Goal: Transaction & Acquisition: Purchase product/service

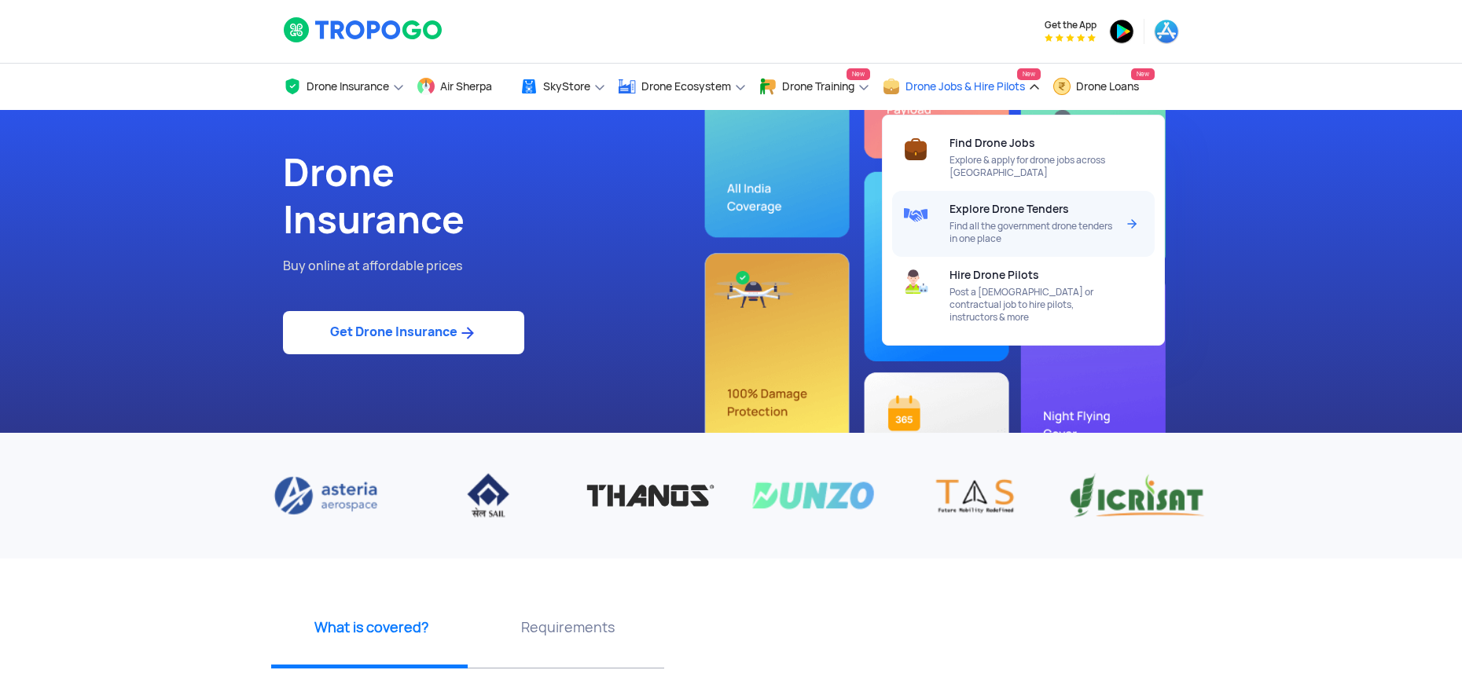
click at [1105, 227] on span "Find all the government drone tenders in one place" at bounding box center [1032, 232] width 166 height 25
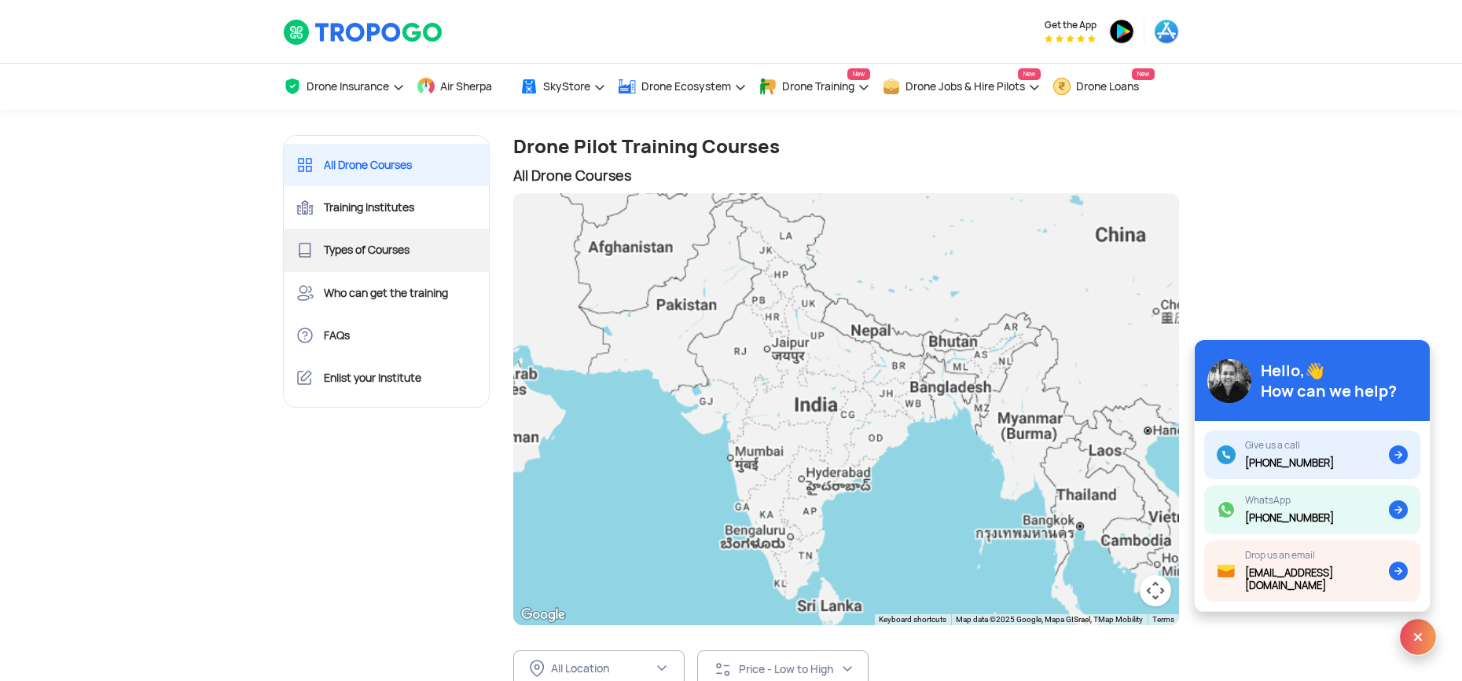
click at [402, 254] on link "Types of Courses" at bounding box center [386, 250] width 205 height 42
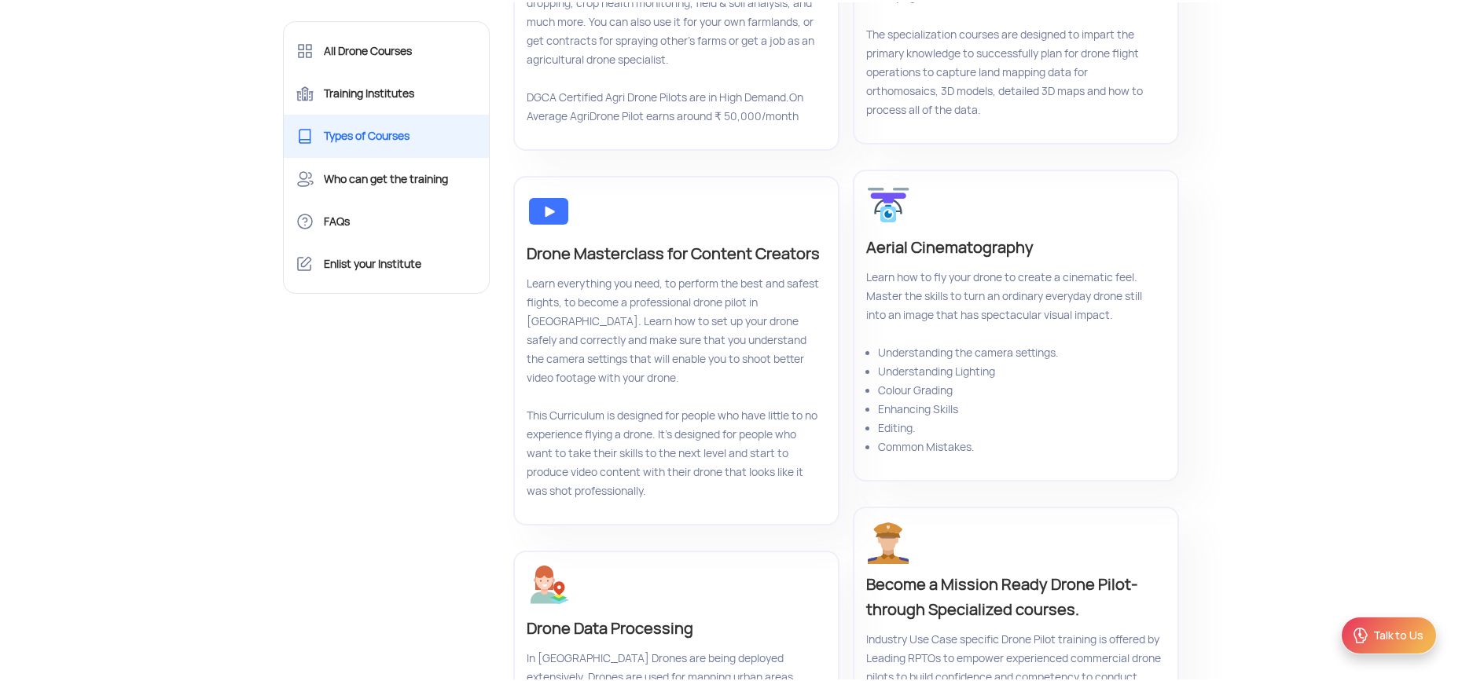
scroll to position [79, 0]
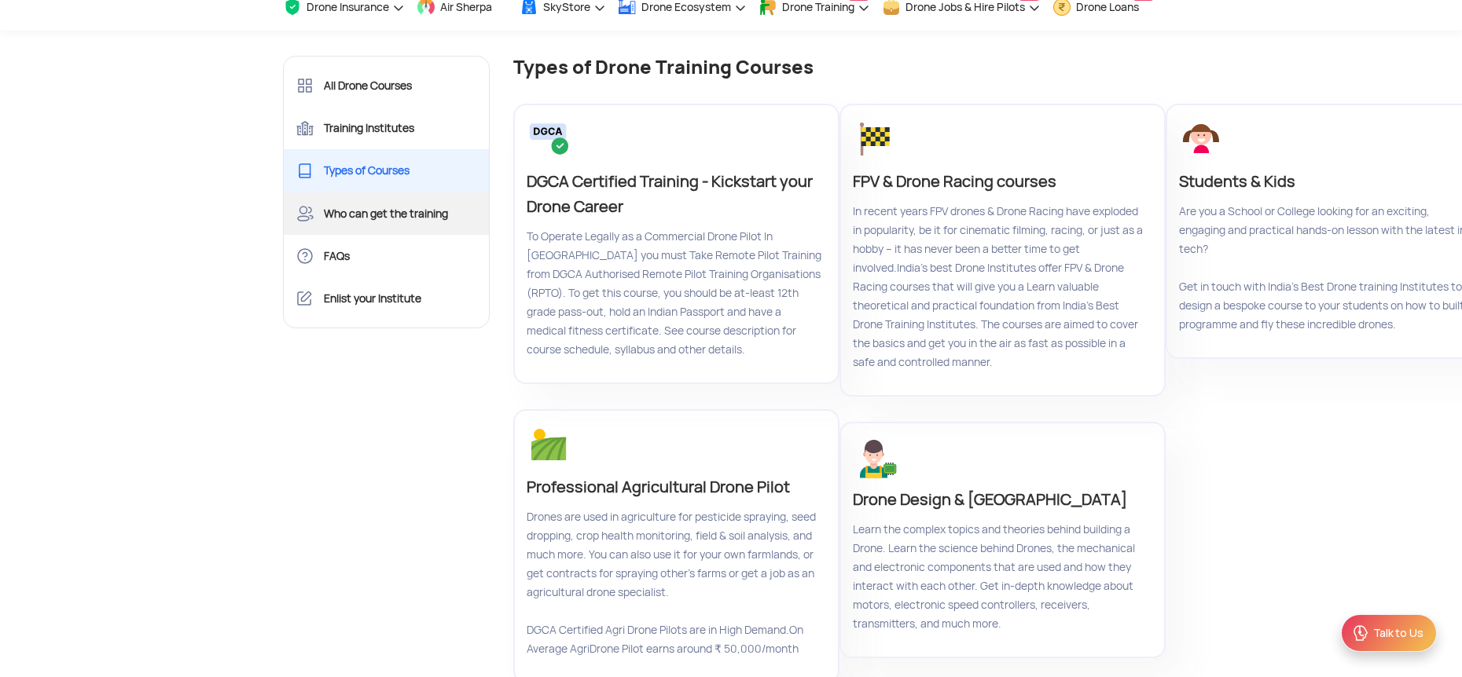
click at [418, 220] on link "Who can get the training" at bounding box center [386, 214] width 205 height 42
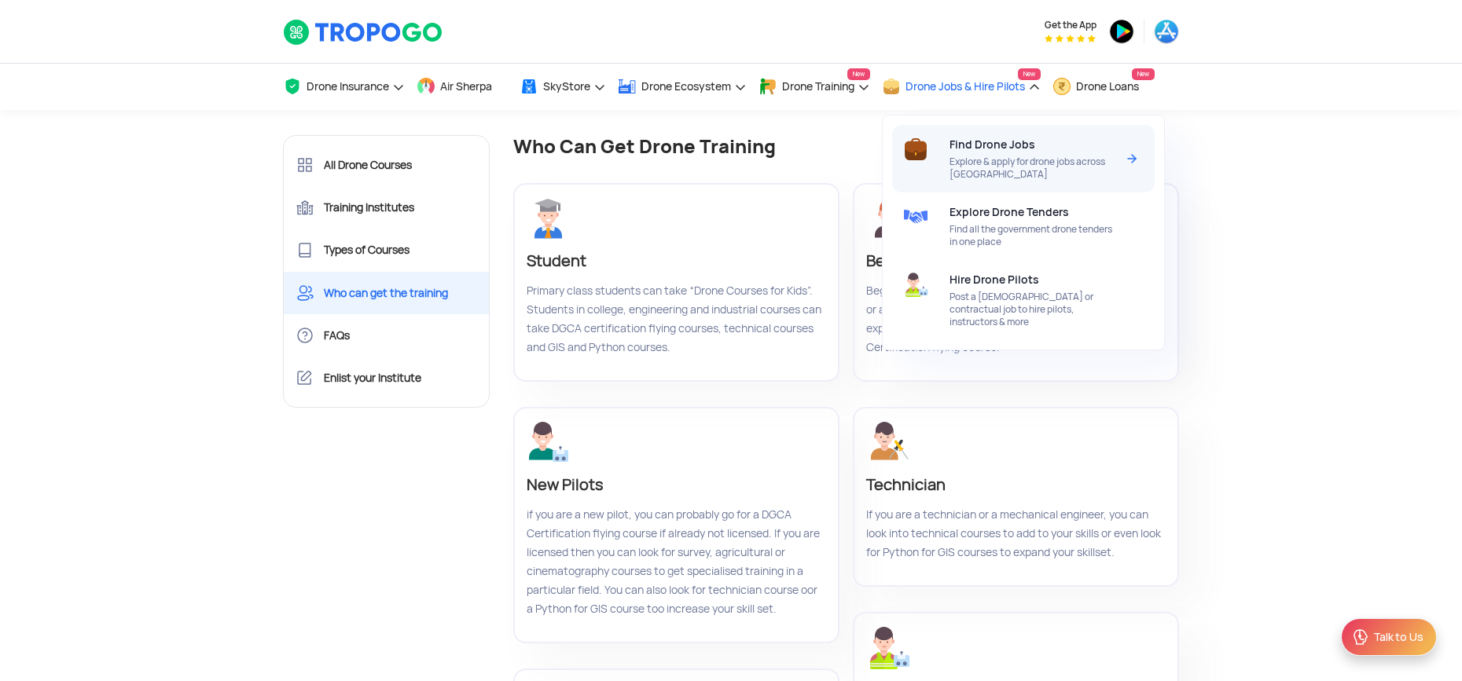
click at [999, 156] on span "Explore & apply for drone jobs across [GEOGRAPHIC_DATA]" at bounding box center [1032, 168] width 166 height 25
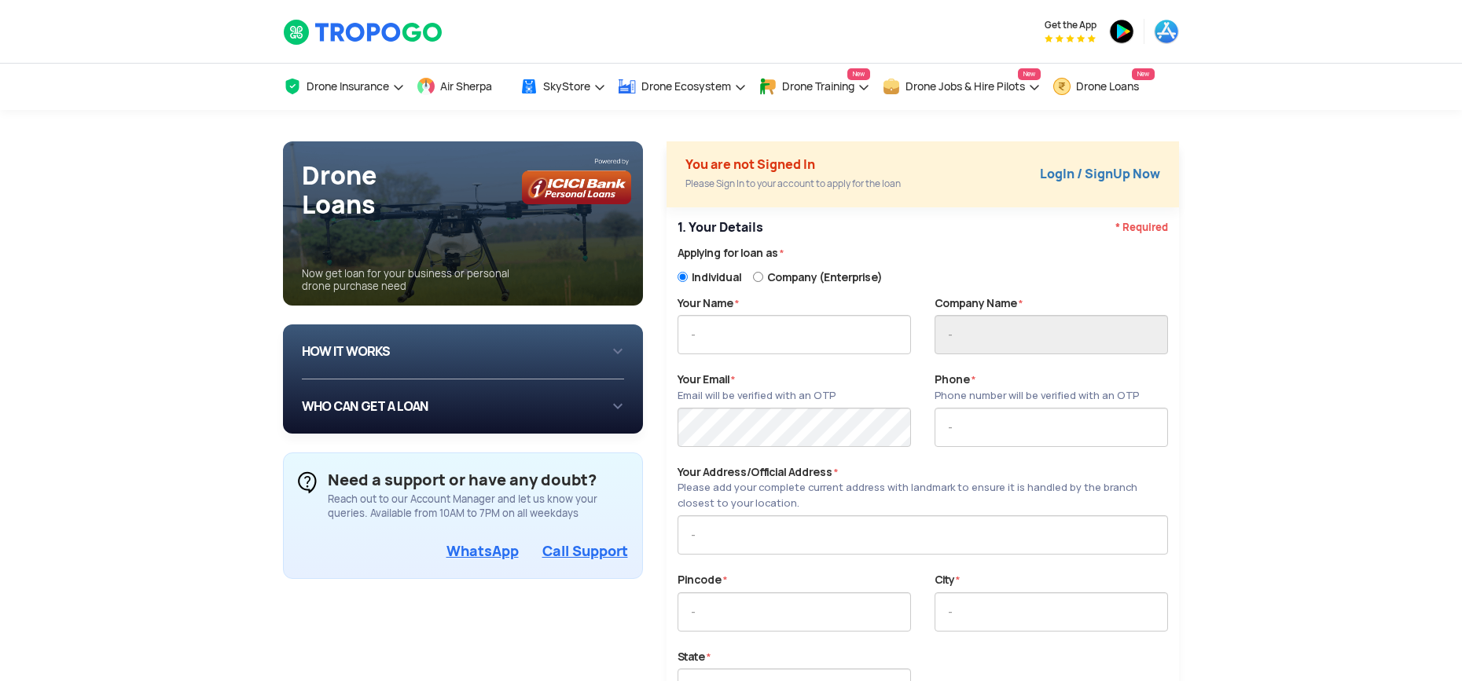
click at [618, 355] on div "HOW IT WORKS 1 Login/Create you account with your email or phone number 2 Fill …" at bounding box center [463, 352] width 322 height 55
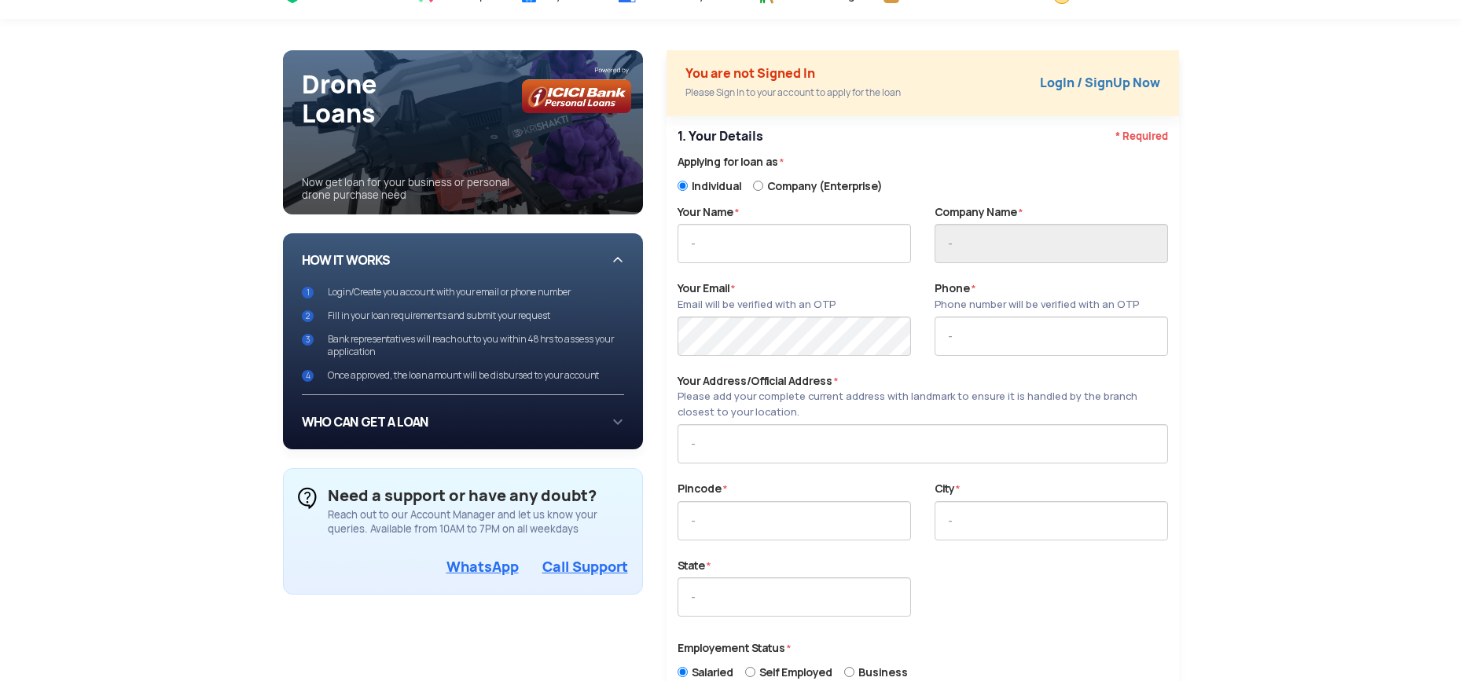
scroll to position [112, 0]
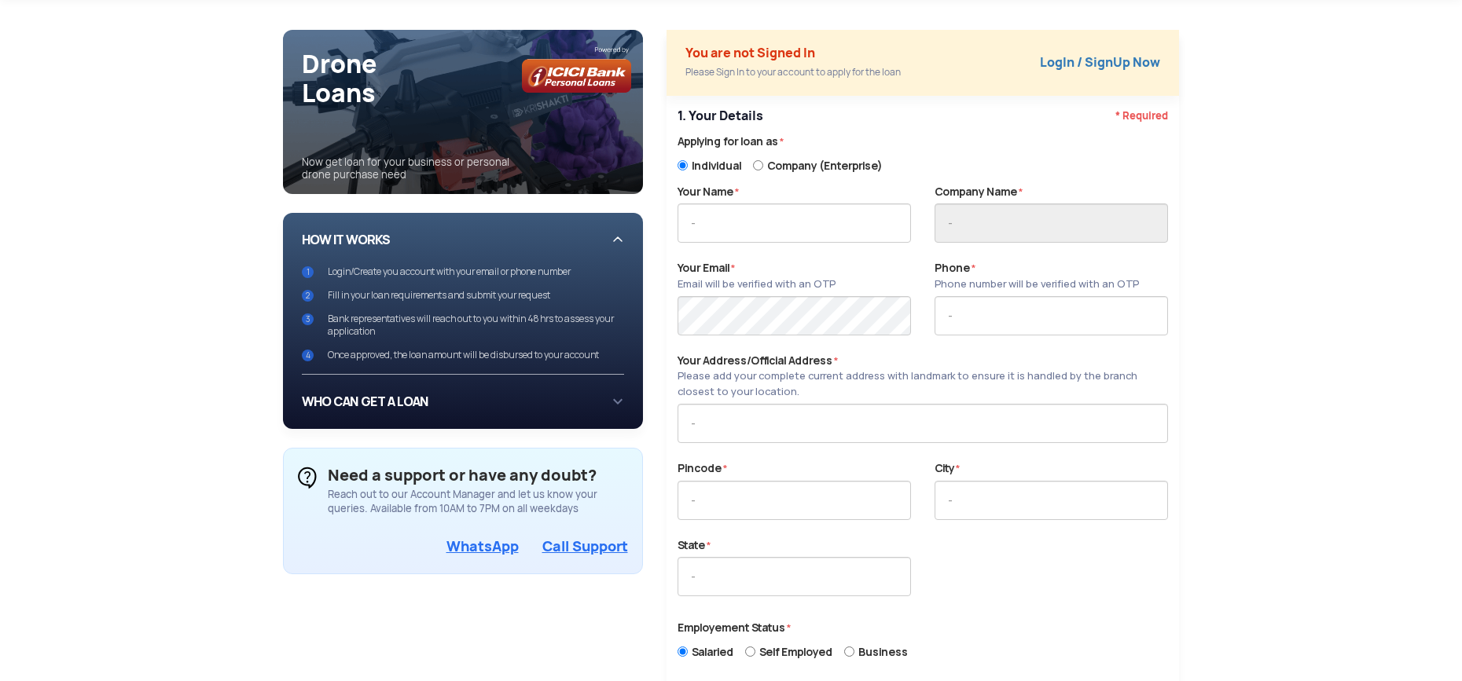
click at [611, 402] on div "WHO CAN GET A LOAN If you are an individual looking to: Buy drone for personal …" at bounding box center [463, 401] width 322 height 29
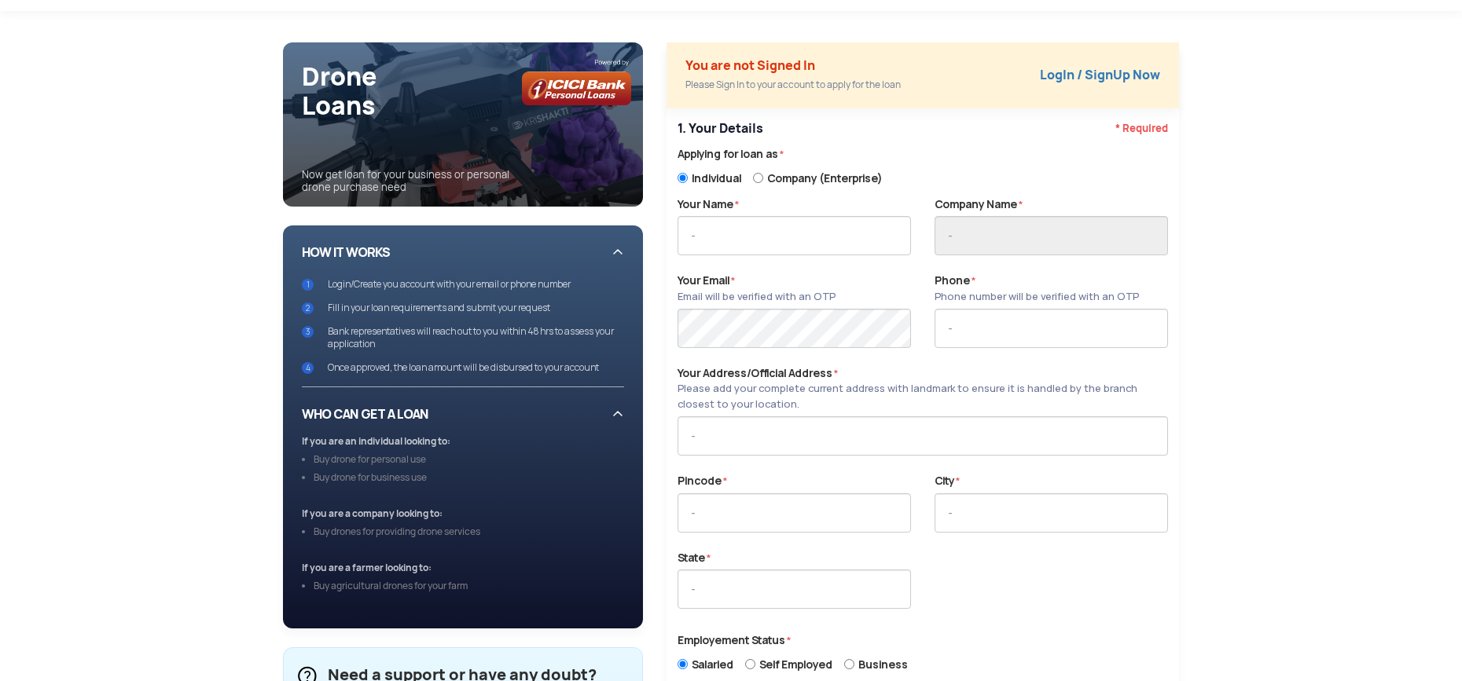
scroll to position [0, 0]
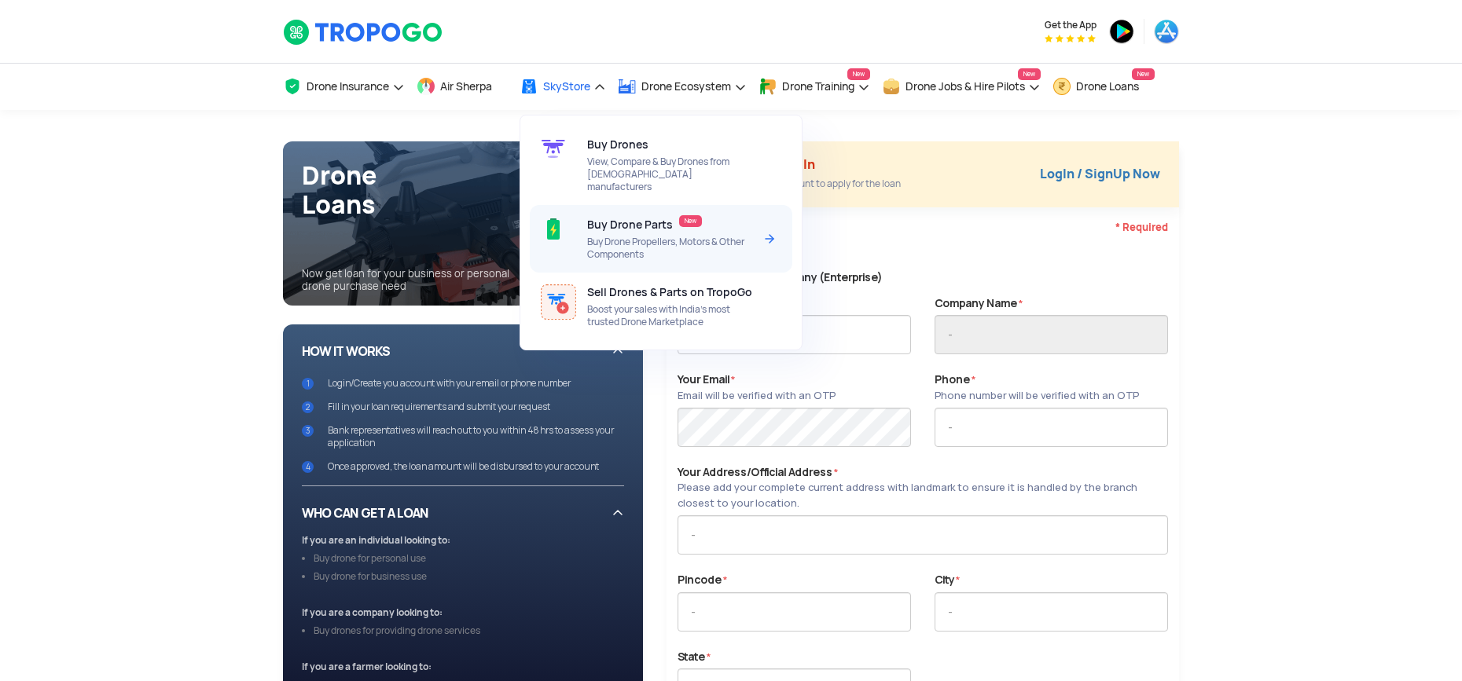
click at [677, 222] on div "Buy Drone Parts New Buy Drone Propellers, Motors & Other Components" at bounding box center [673, 239] width 172 height 68
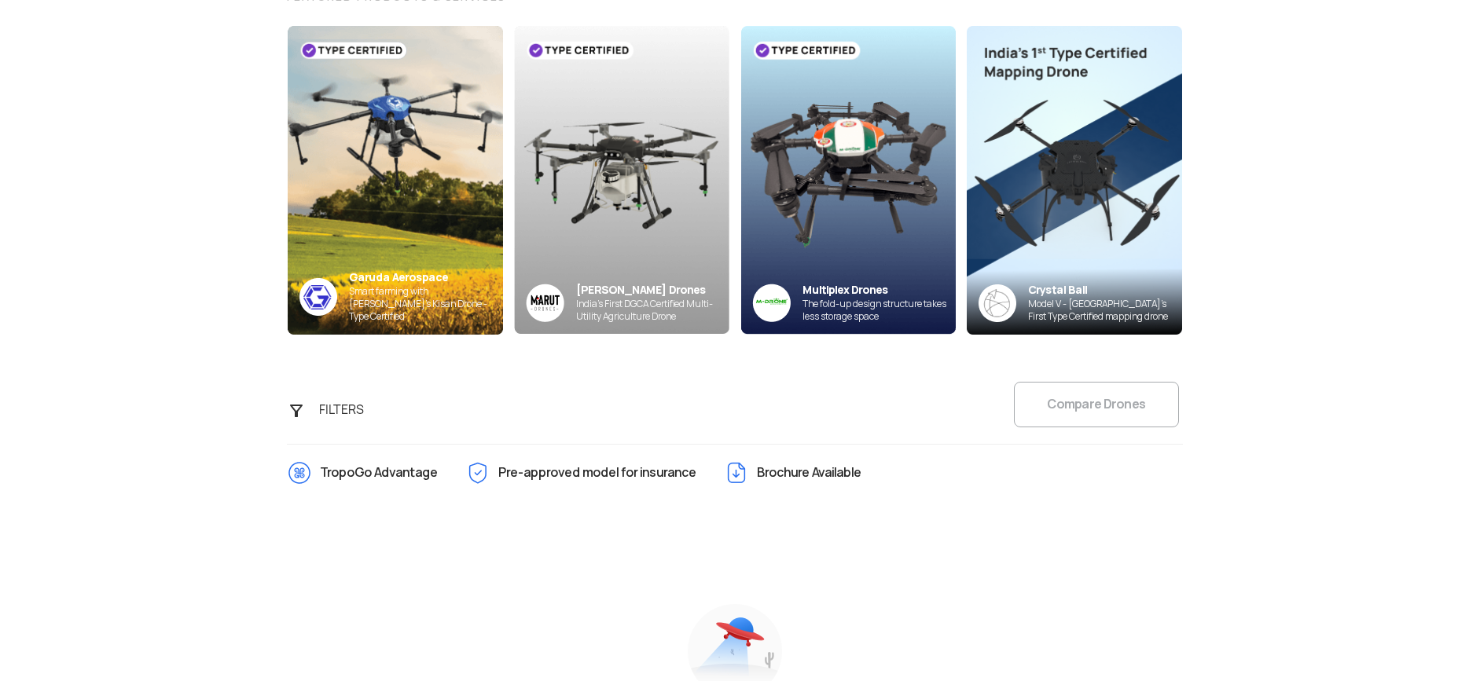
scroll to position [26, 0]
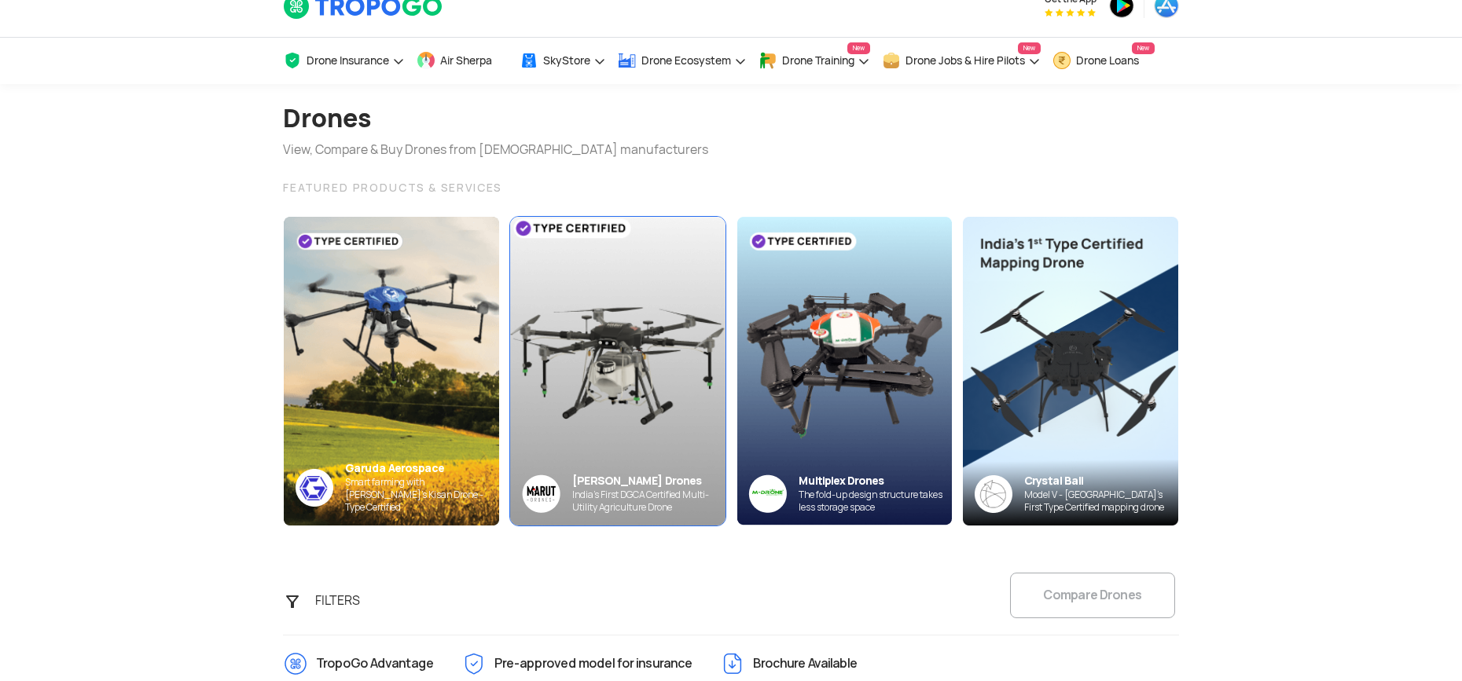
click at [693, 421] on img at bounding box center [617, 370] width 237 height 339
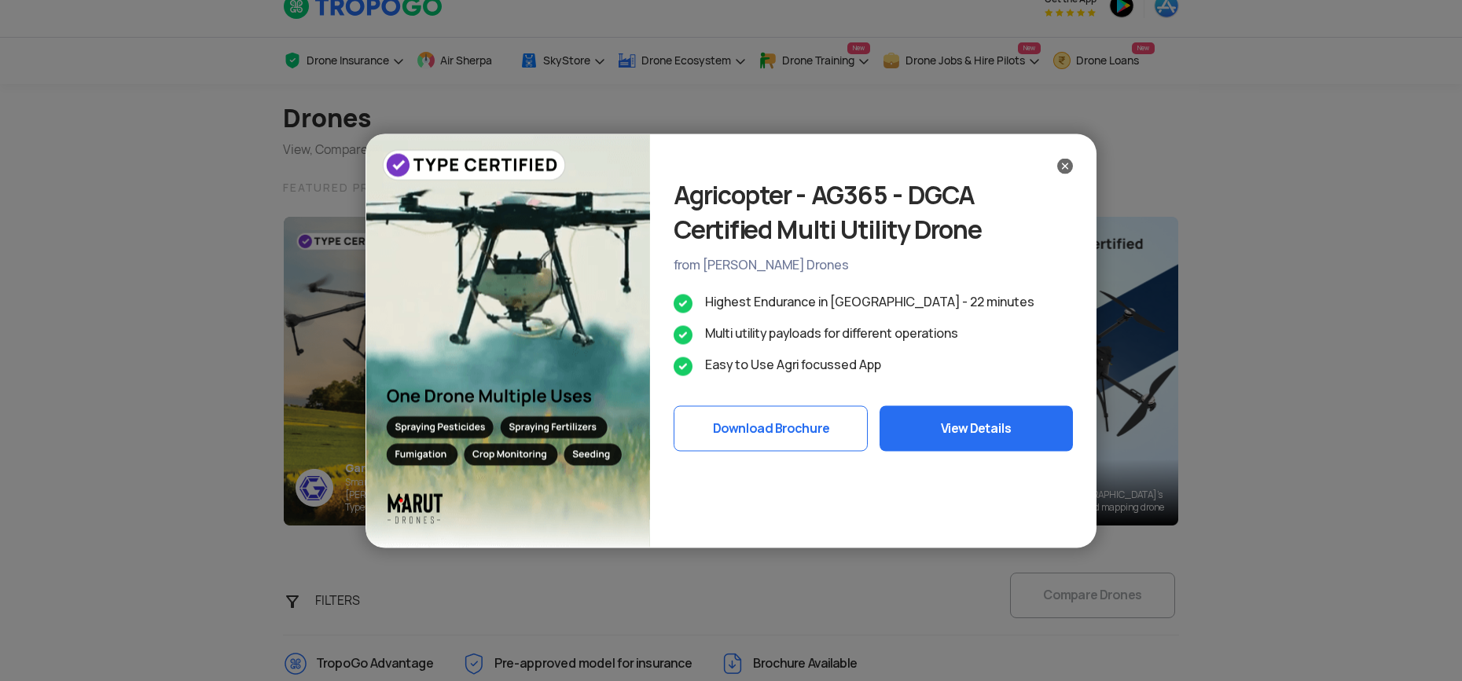
click at [769, 428] on button "Download Brochure" at bounding box center [771, 429] width 194 height 46
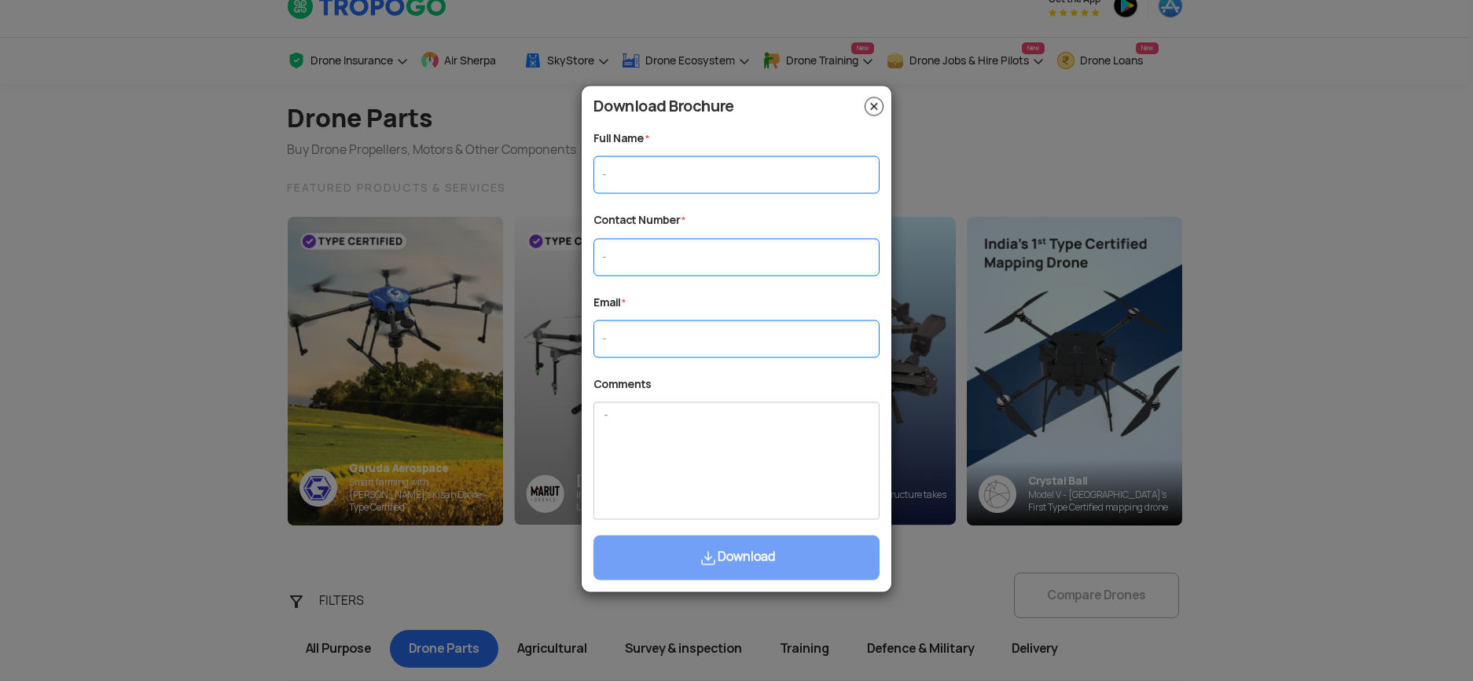
click at [874, 110] on img at bounding box center [873, 106] width 19 height 19
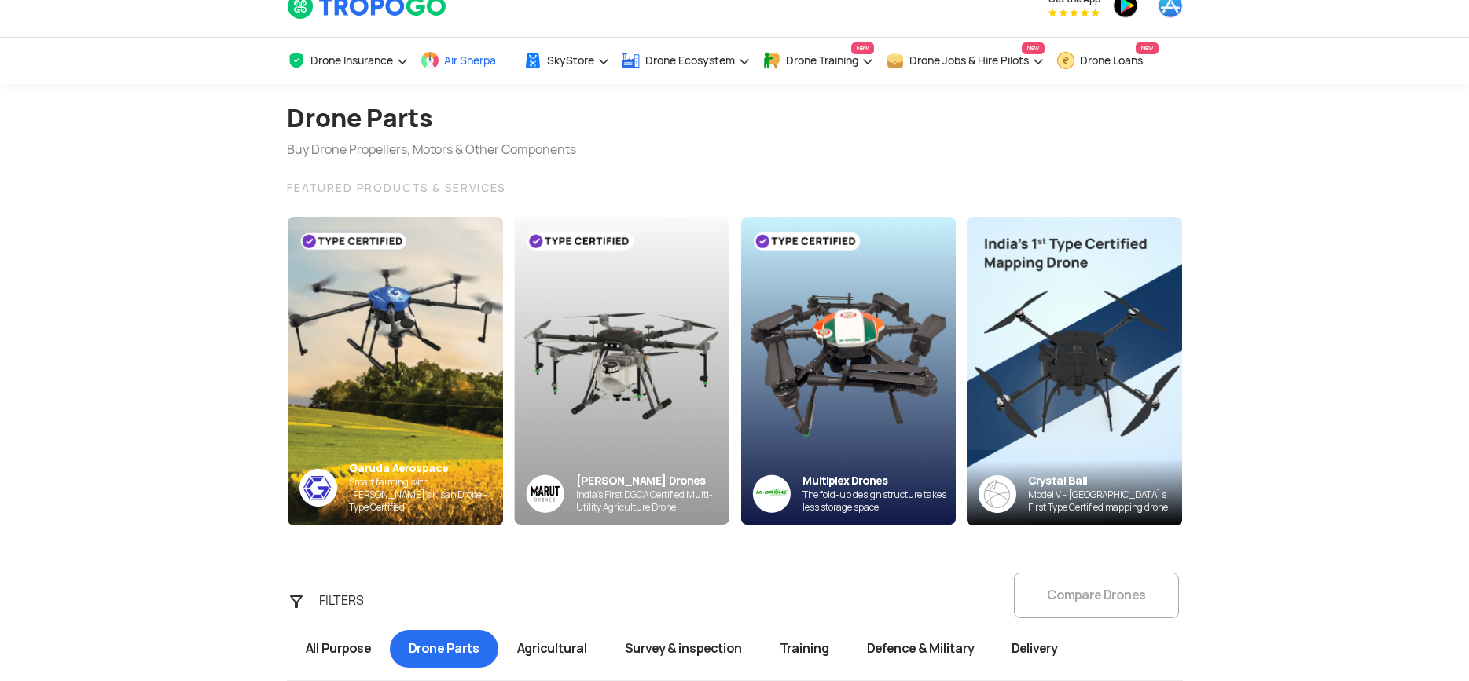
click at [455, 60] on span "Air Sherpa" at bounding box center [470, 60] width 52 height 13
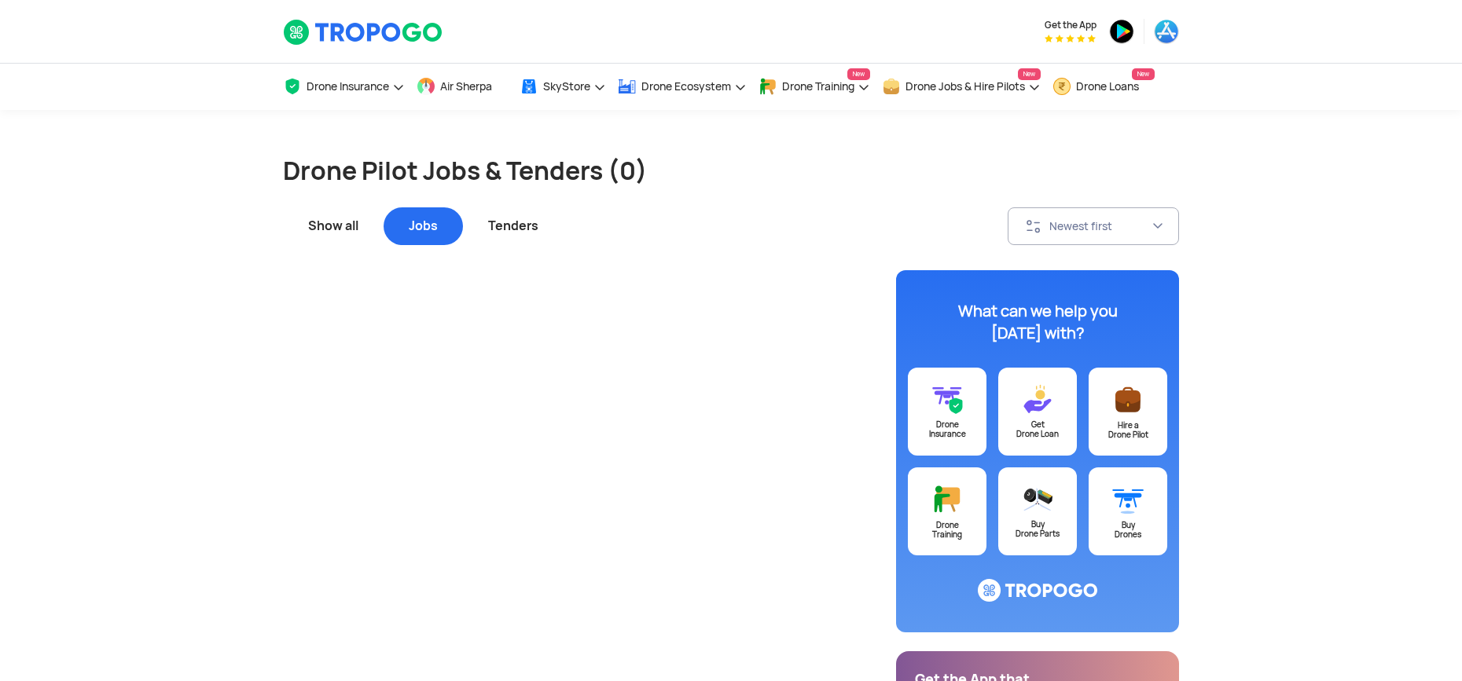
click at [354, 229] on div "Show all" at bounding box center [333, 226] width 101 height 38
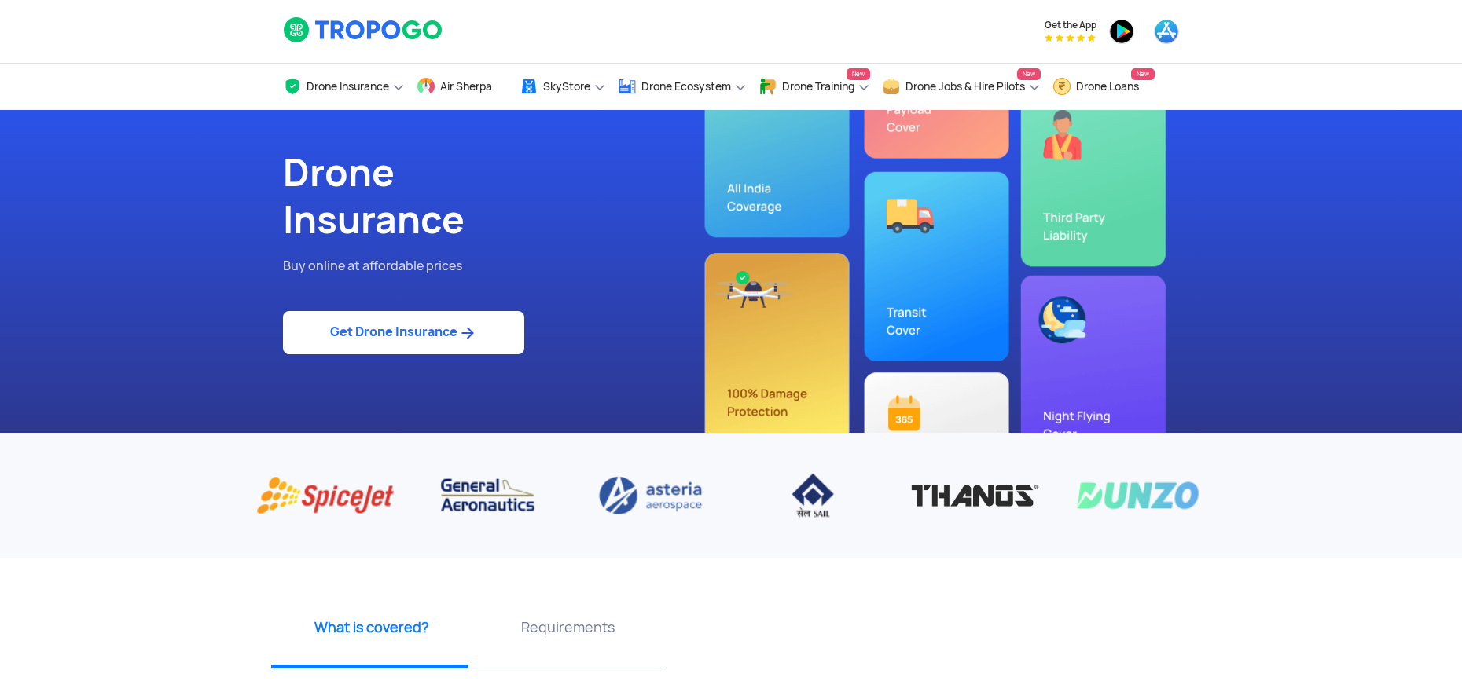
click at [401, 332] on link "Get Drone Insurance" at bounding box center [403, 332] width 241 height 43
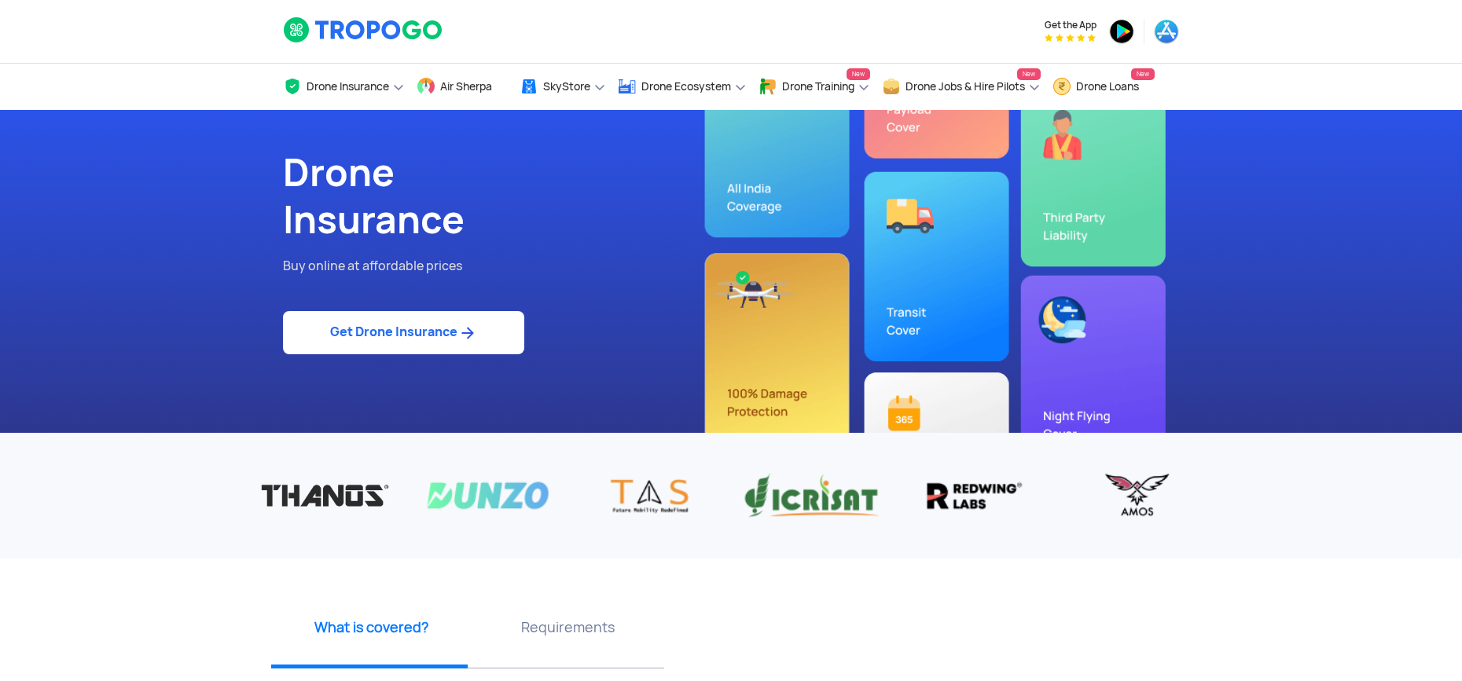
click at [462, 325] on img at bounding box center [467, 333] width 20 height 19
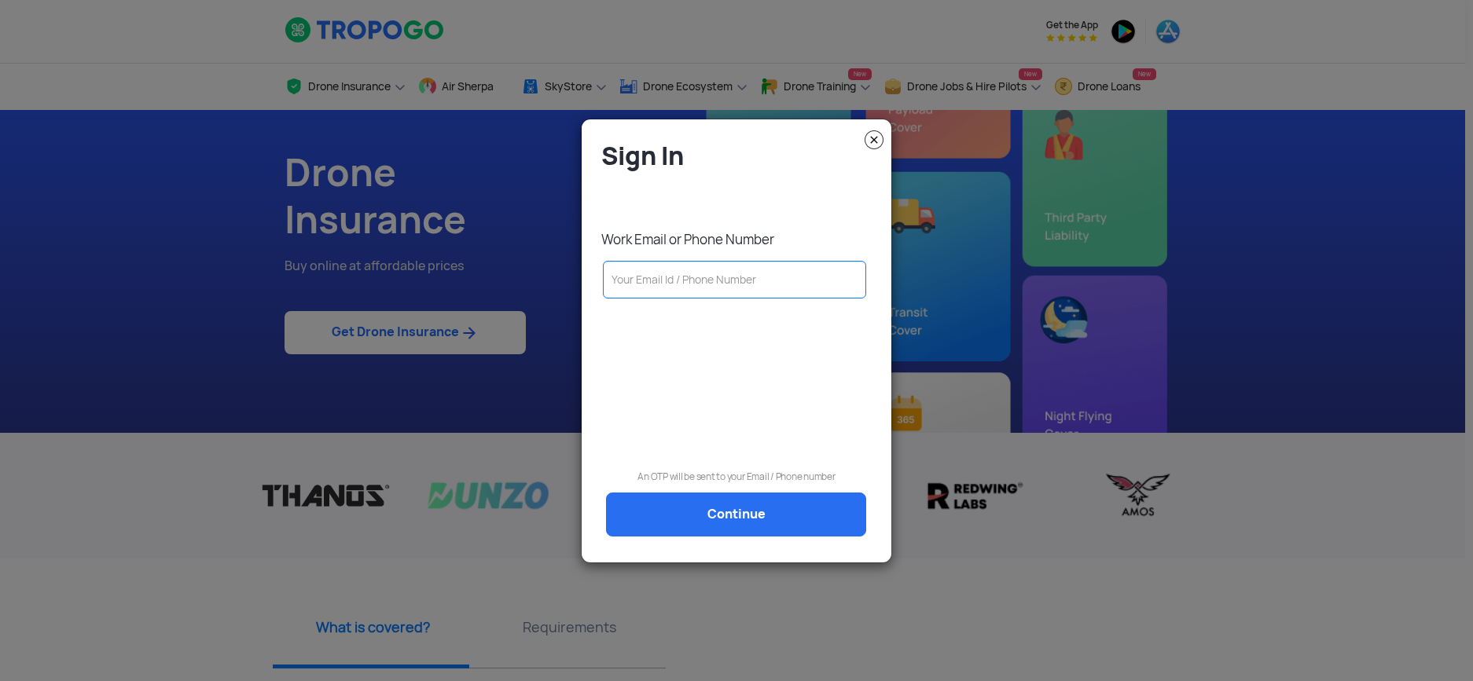
click at [717, 280] on input "text" at bounding box center [734, 280] width 263 height 38
click at [741, 425] on div at bounding box center [736, 369] width 286 height 122
click at [767, 280] on input "text" at bounding box center [734, 280] width 263 height 38
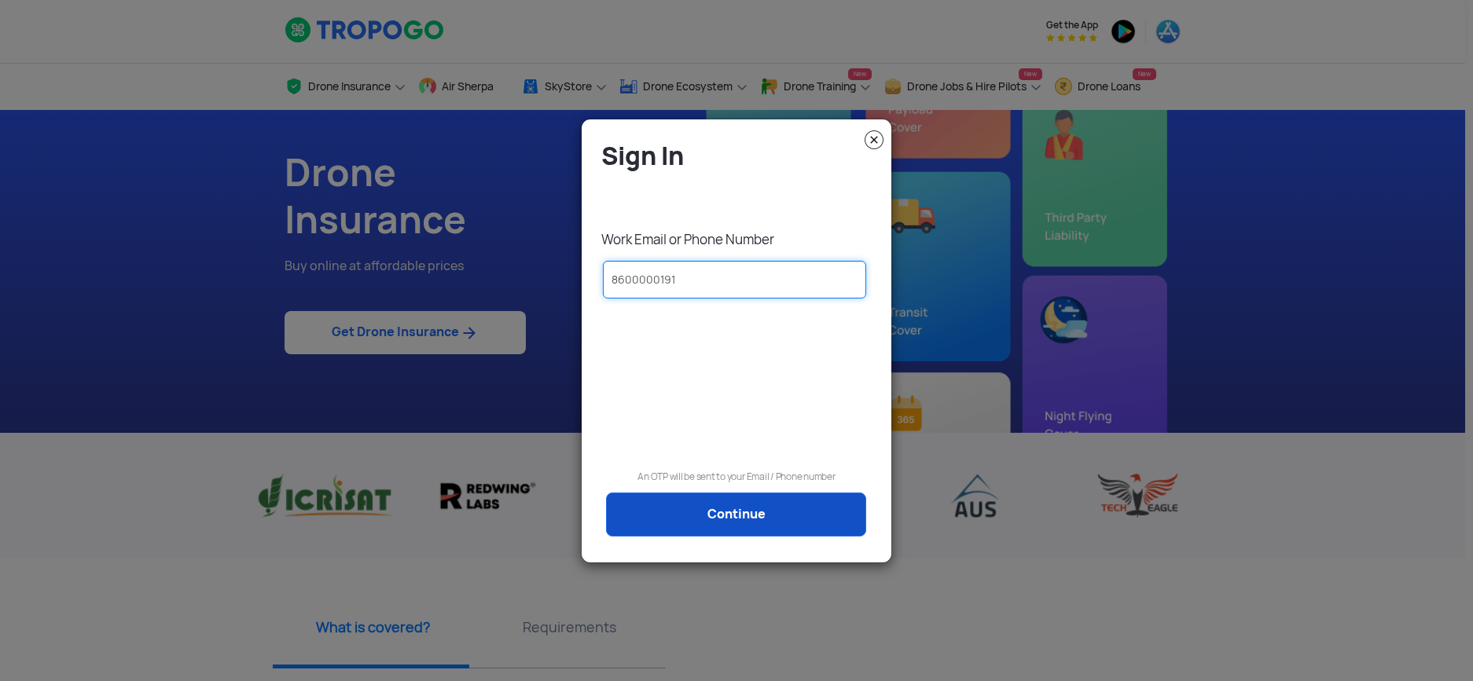
type input "8600000191"
click at [751, 518] on link "Continue" at bounding box center [736, 515] width 260 height 44
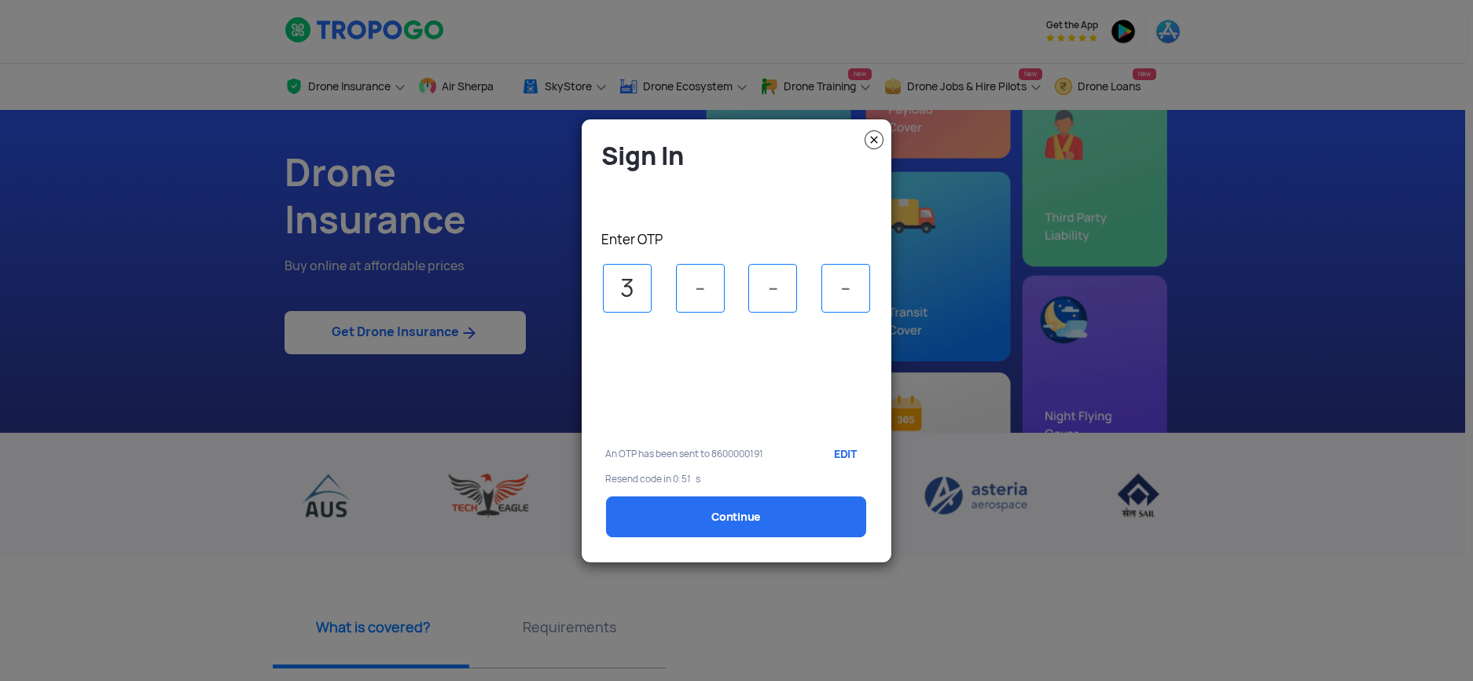
type input "3"
type input "0"
type input "5"
type input "7"
select select "1000000"
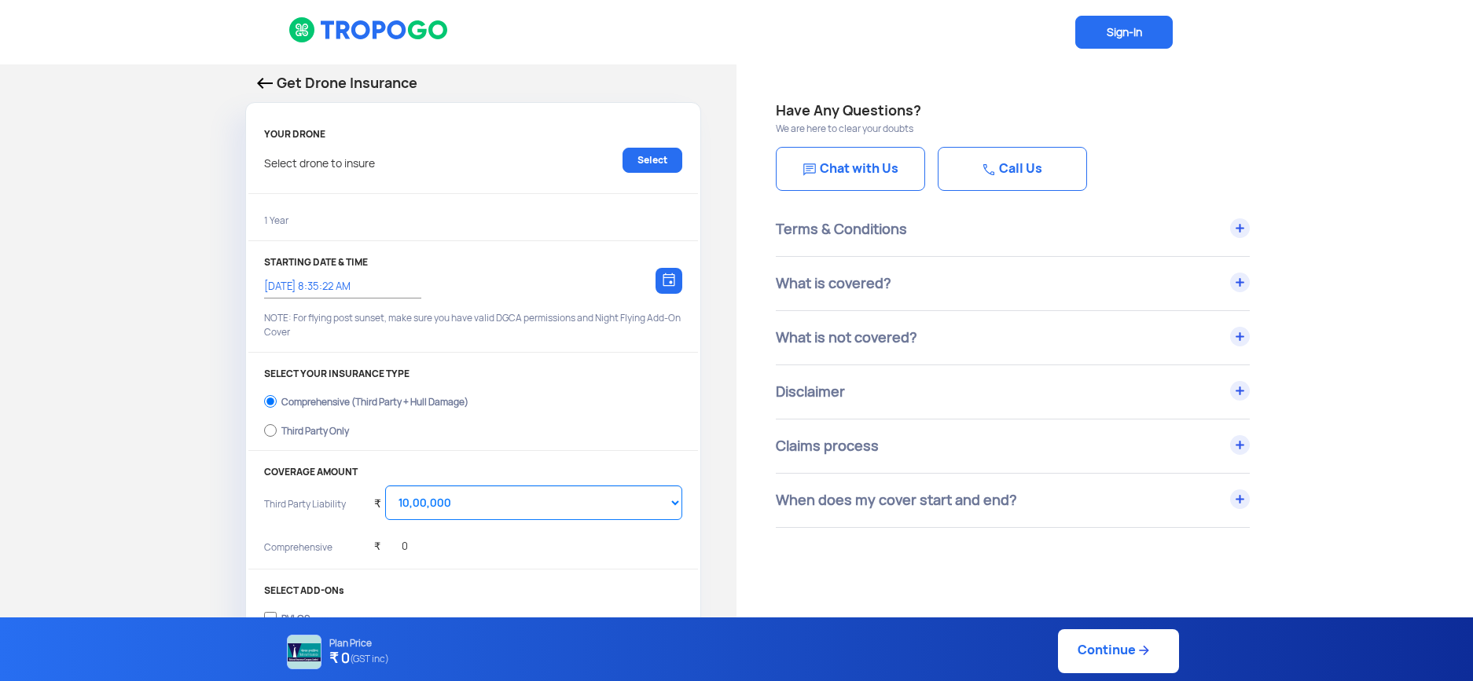
type input "[DATE] 8:45:00 AM"
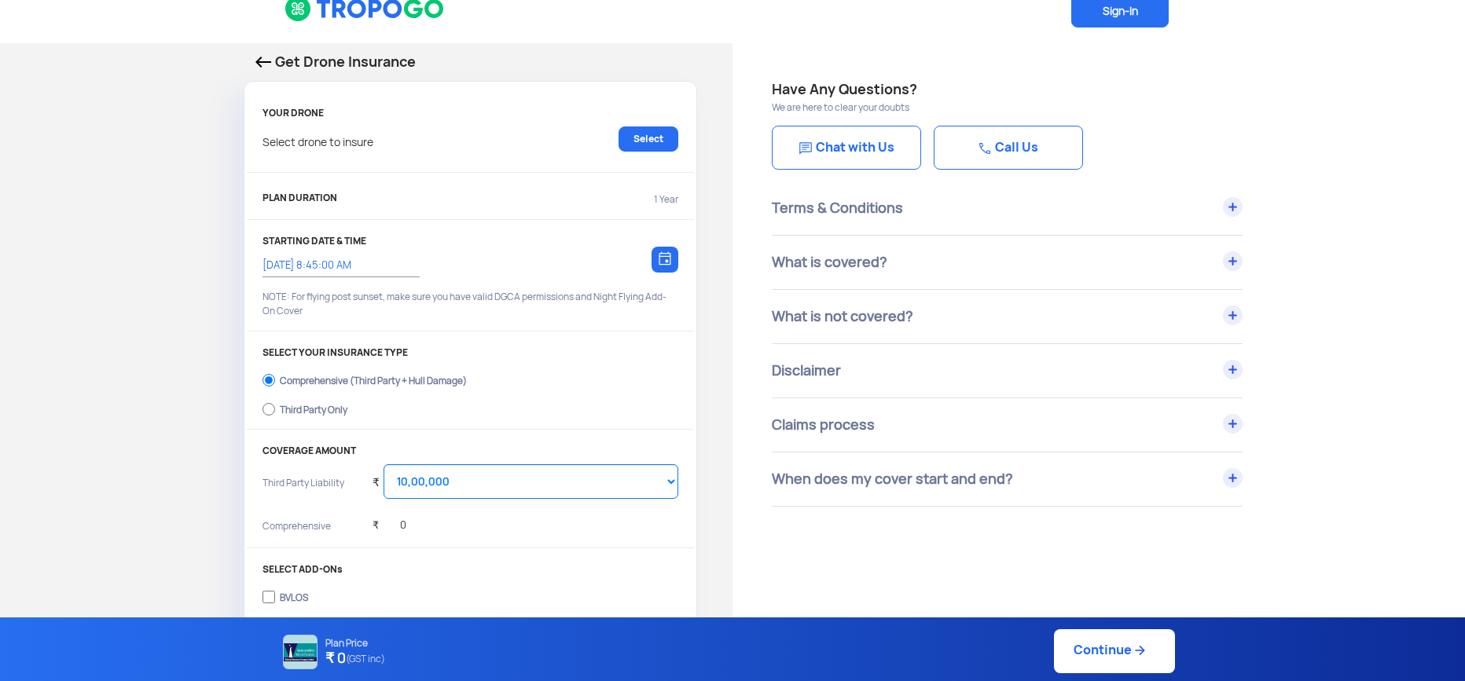
scroll to position [50, 0]
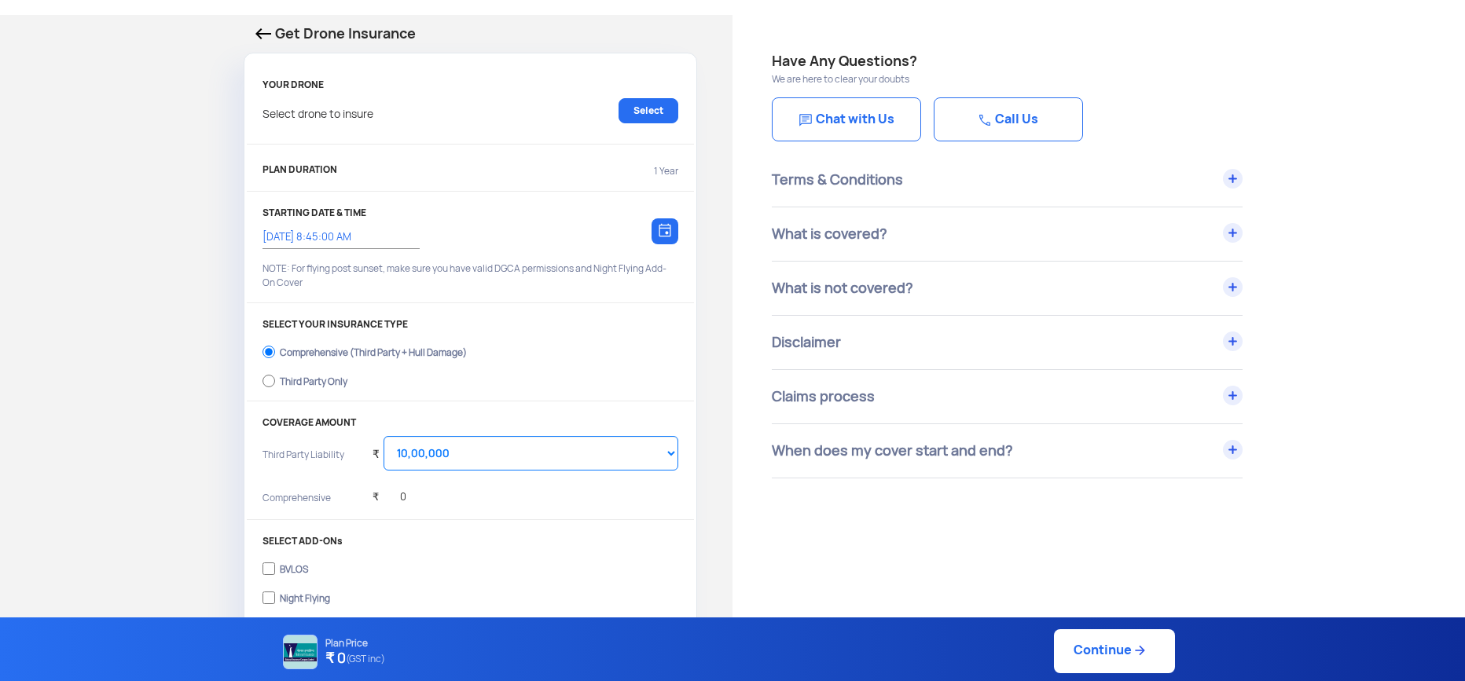
click at [266, 373] on input "Third Party Only" at bounding box center [268, 381] width 13 height 22
radio input "true"
select select "2000000"
click at [271, 349] on input "Comprehensive (Third Party + Hull Damage)" at bounding box center [268, 352] width 13 height 22
radio input "true"
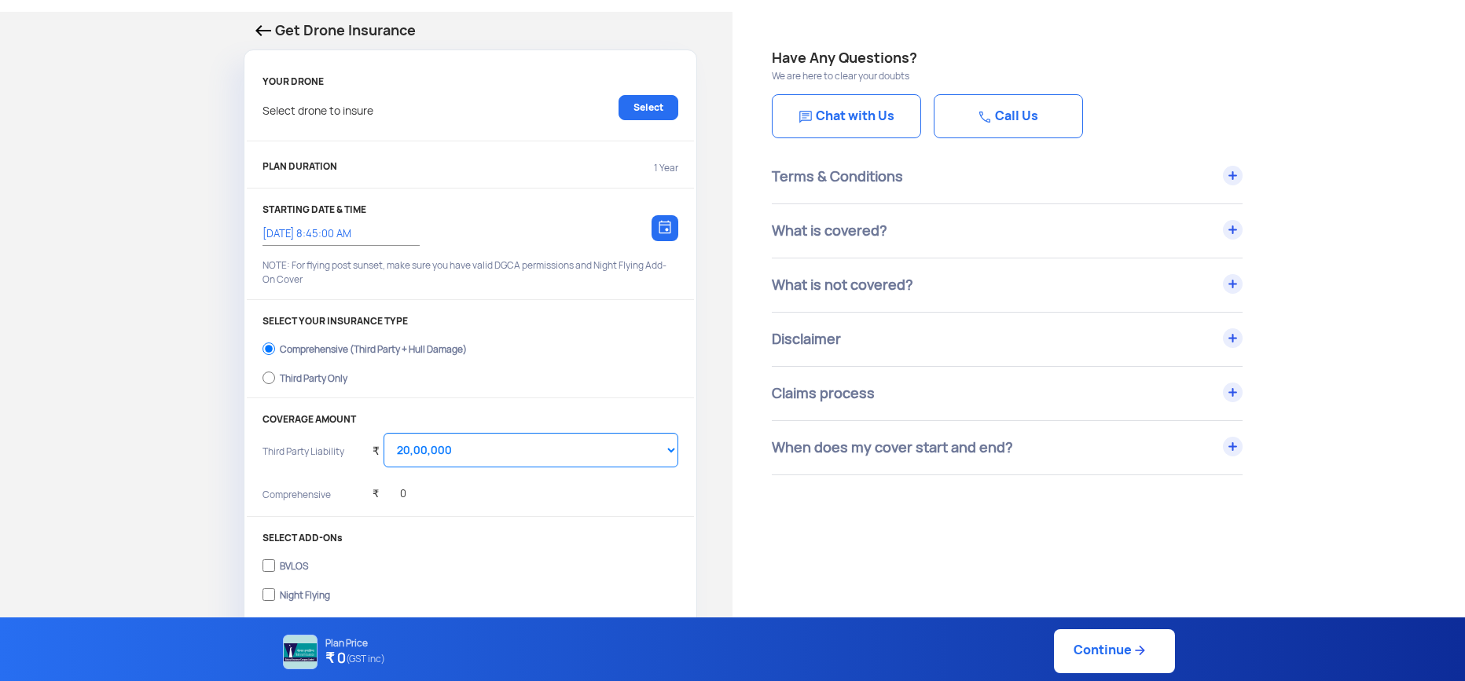
scroll to position [318, 0]
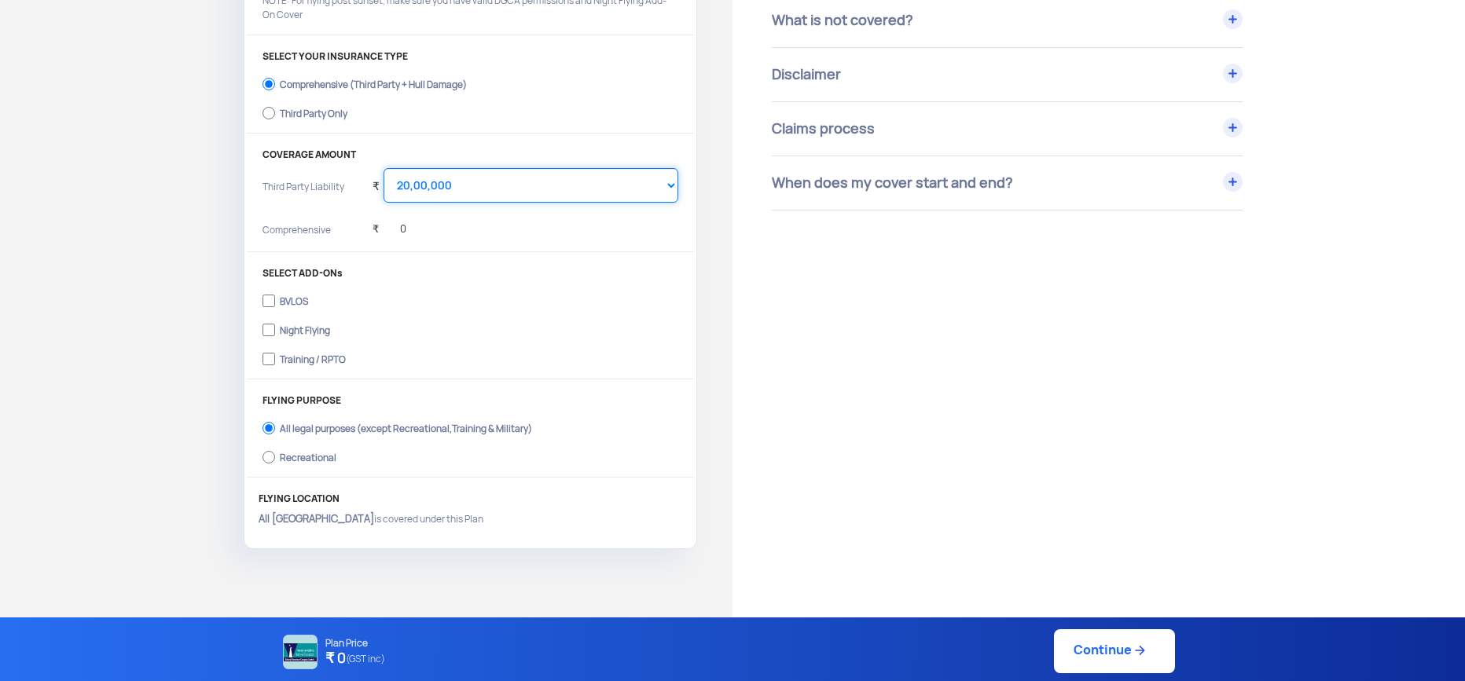
select select "1000000"
click at [391, 231] on div "₹ 0" at bounding box center [390, 225] width 34 height 43
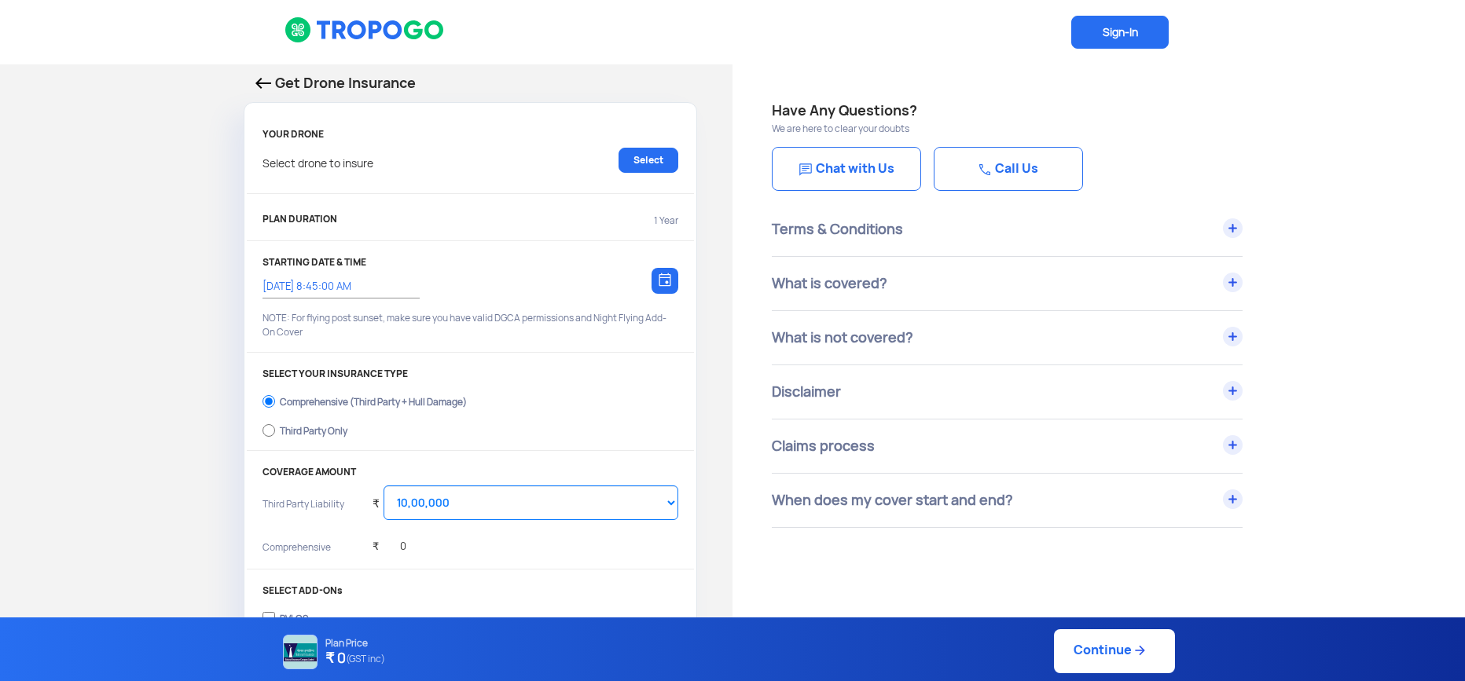
scroll to position [117, 0]
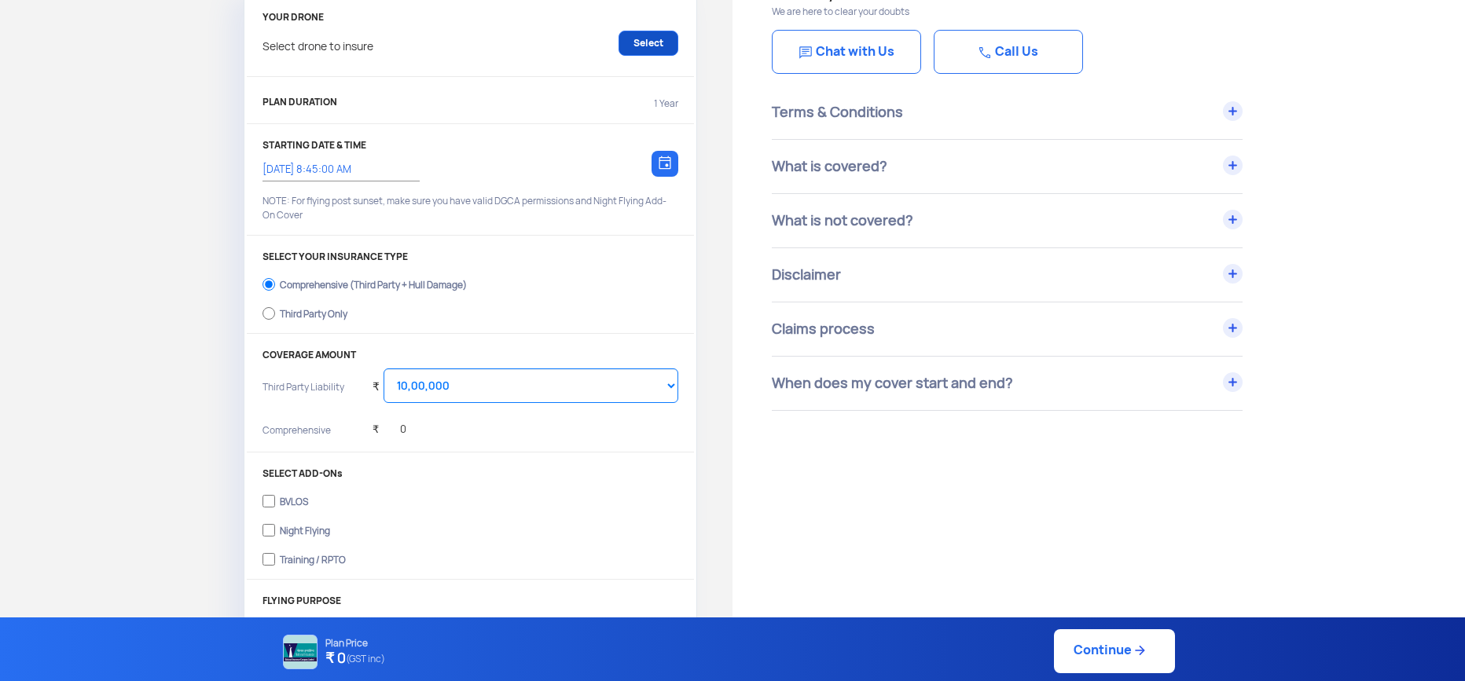
click at [622, 42] on link "Select" at bounding box center [648, 43] width 60 height 25
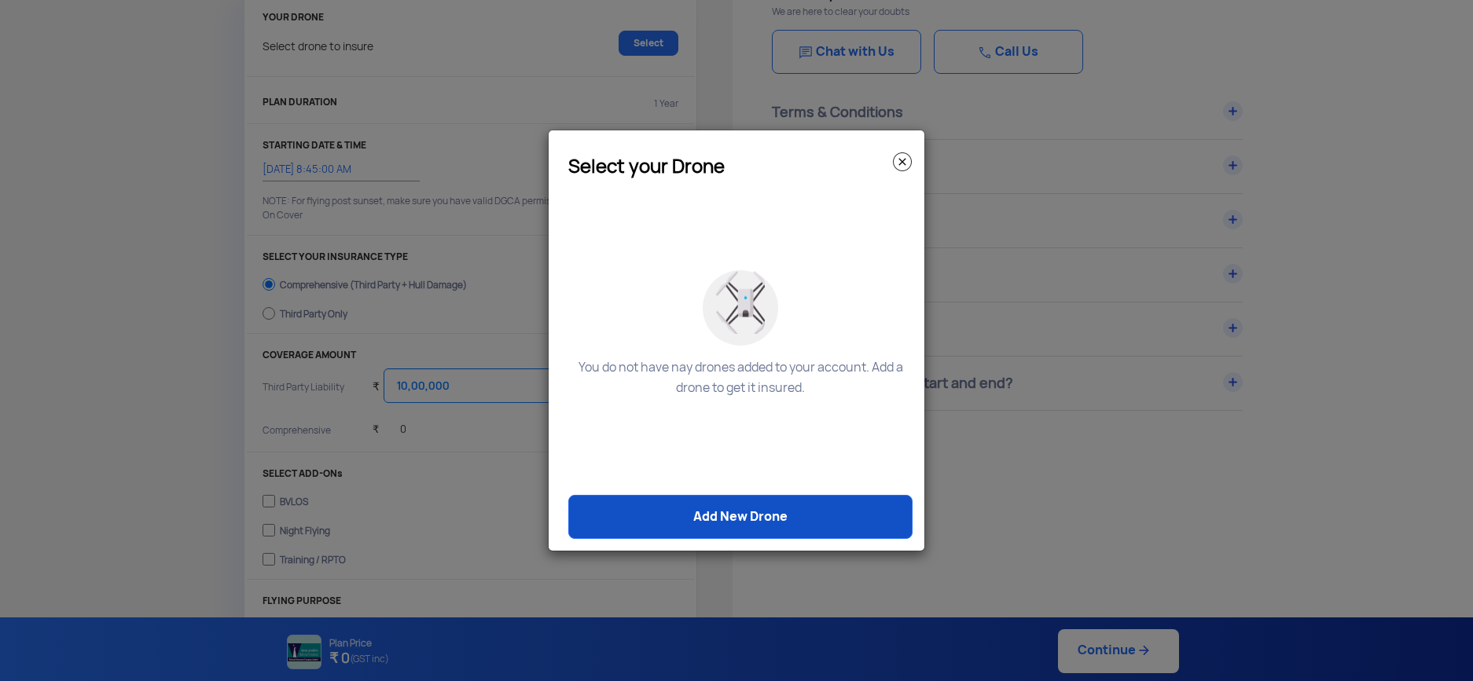
click at [742, 507] on link "Add New Drone" at bounding box center [740, 517] width 344 height 44
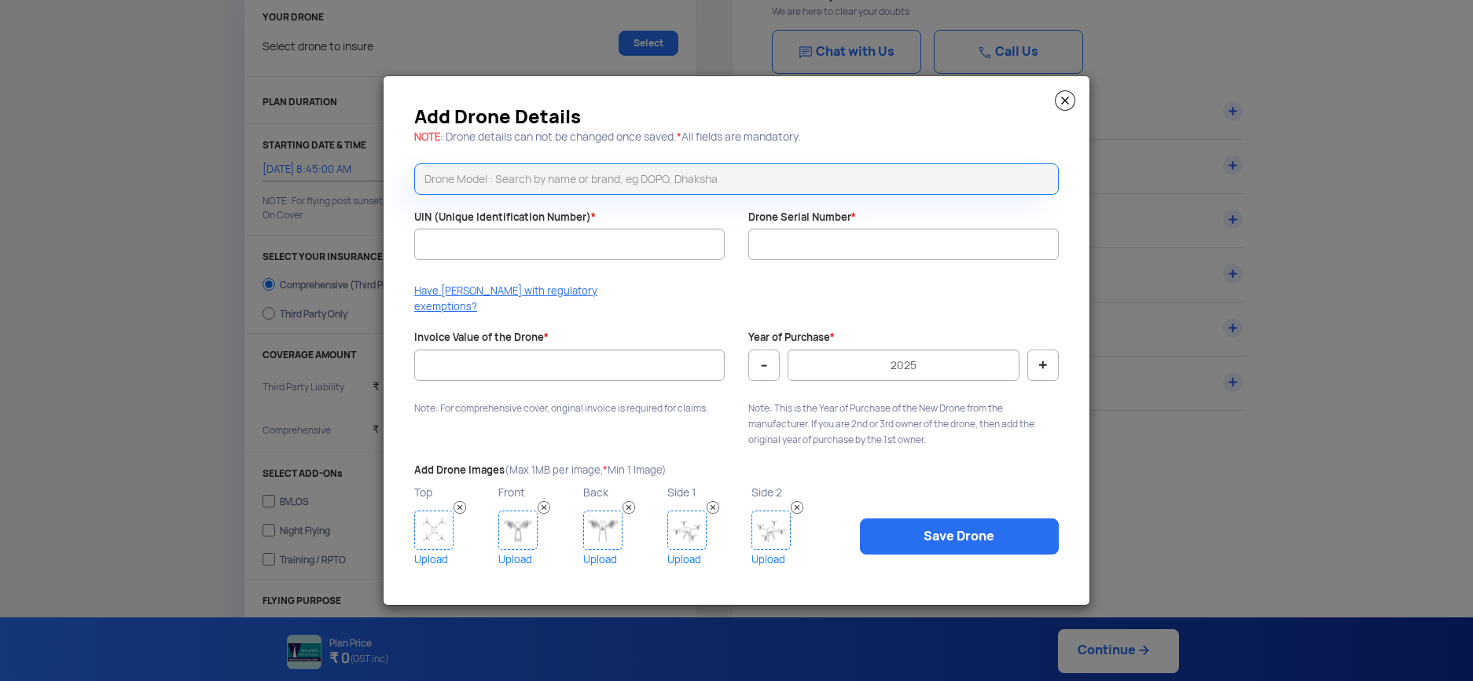
click at [568, 193] on input "text" at bounding box center [736, 178] width 644 height 31
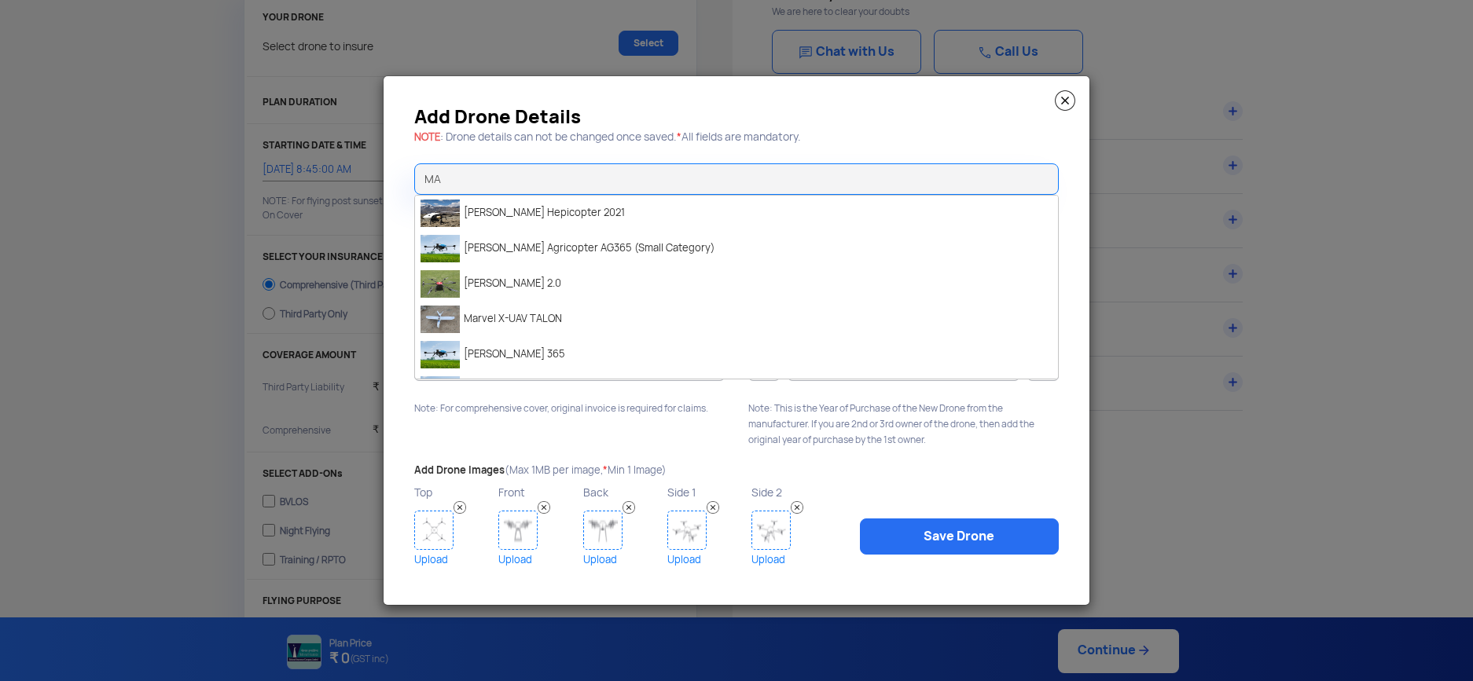
type input "M"
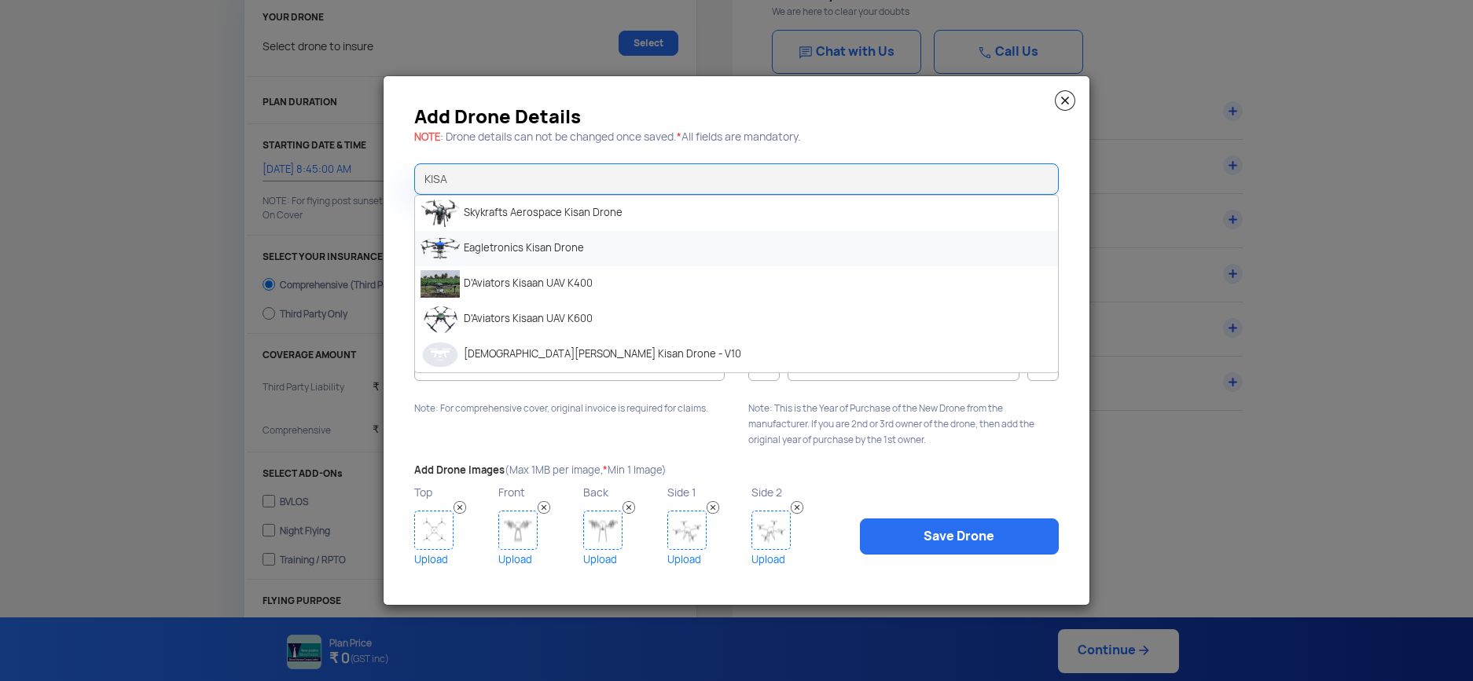
click at [589, 257] on li "Eagletronics Kisan Drone" at bounding box center [736, 248] width 643 height 35
type input "Eagletronics Kisan Drone"
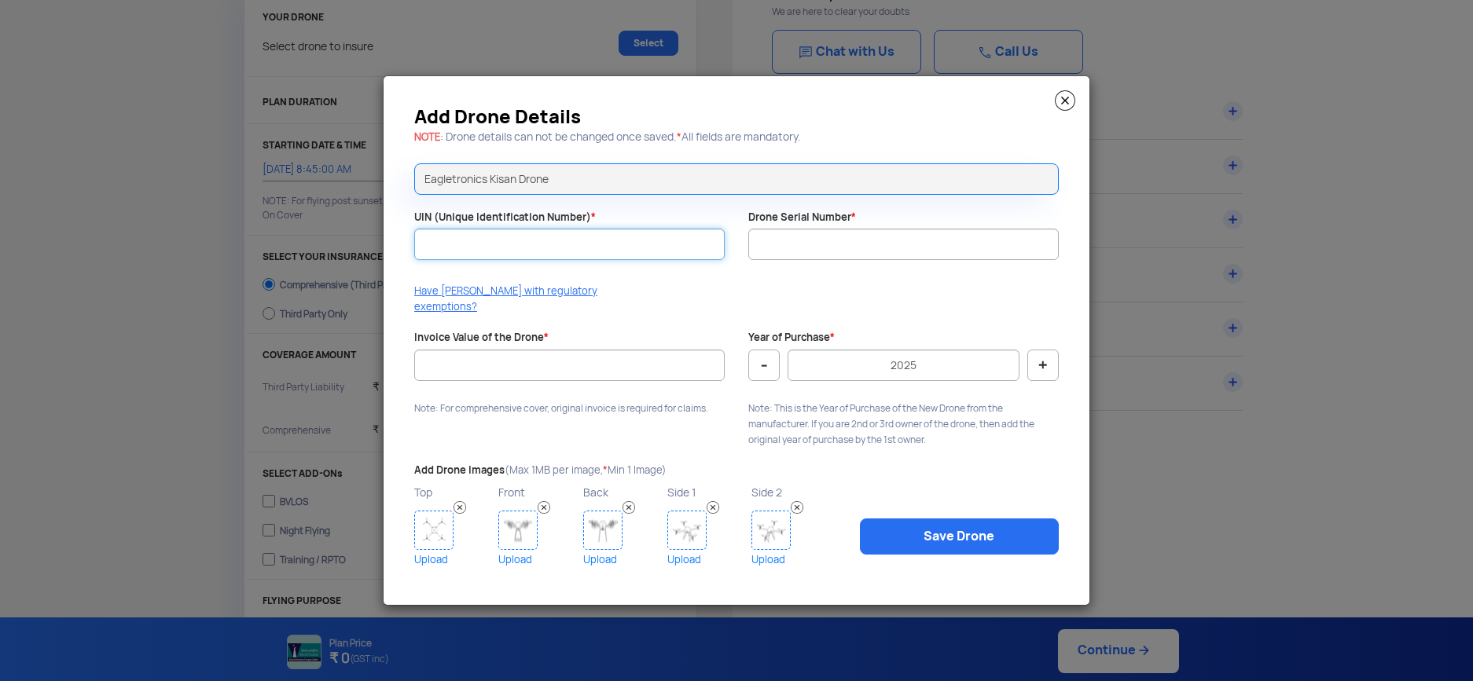
click at [565, 253] on input "UIN (Unique Identification Number) *" at bounding box center [569, 244] width 310 height 31
click at [598, 188] on input "Eagletronics Kisan Drone" at bounding box center [736, 178] width 644 height 31
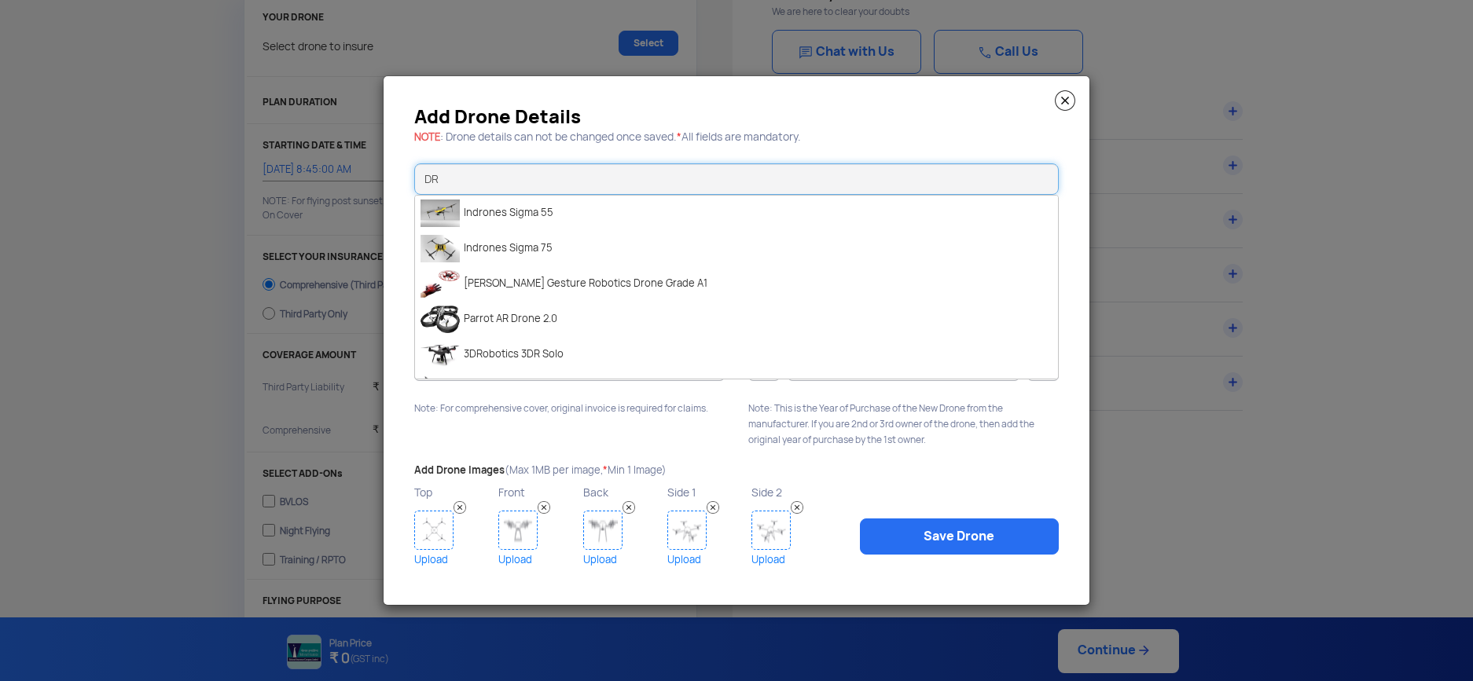
type input "D"
type input "A"
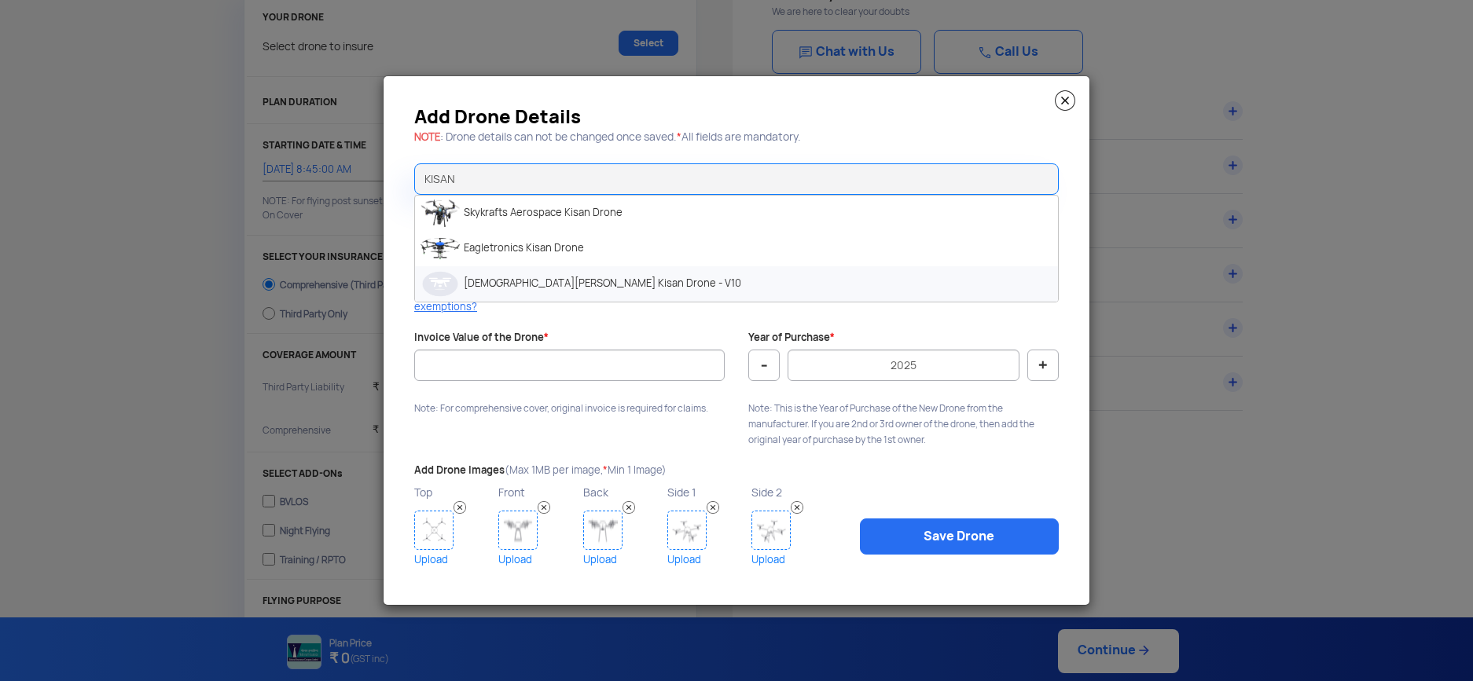
click at [618, 292] on li "[DEMOGRAPHIC_DATA][PERSON_NAME] Kisan Drone - V10" at bounding box center [736, 283] width 643 height 35
type input "[DEMOGRAPHIC_DATA][PERSON_NAME] Kisan Drone - V10"
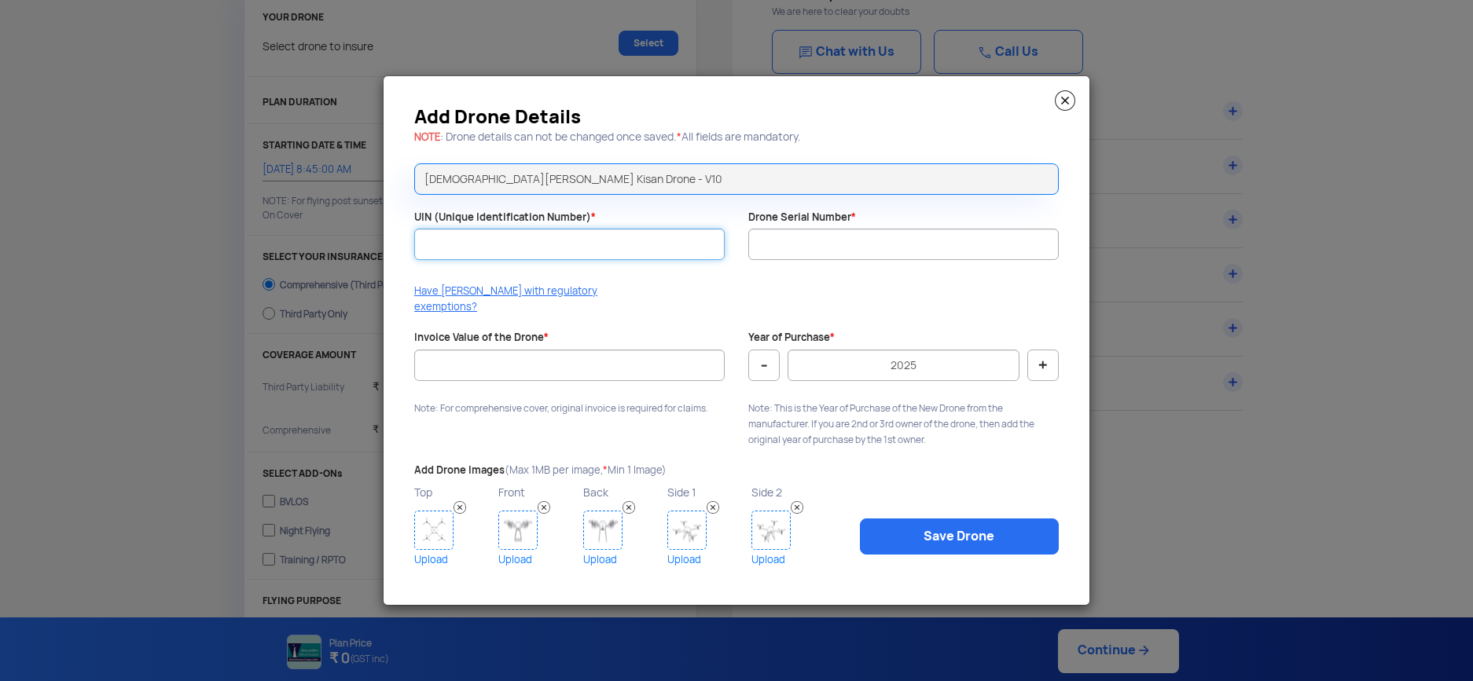
click at [610, 260] on input "UIN (Unique Identification Number) *" at bounding box center [569, 244] width 310 height 31
click at [1067, 111] on img at bounding box center [1065, 100] width 20 height 20
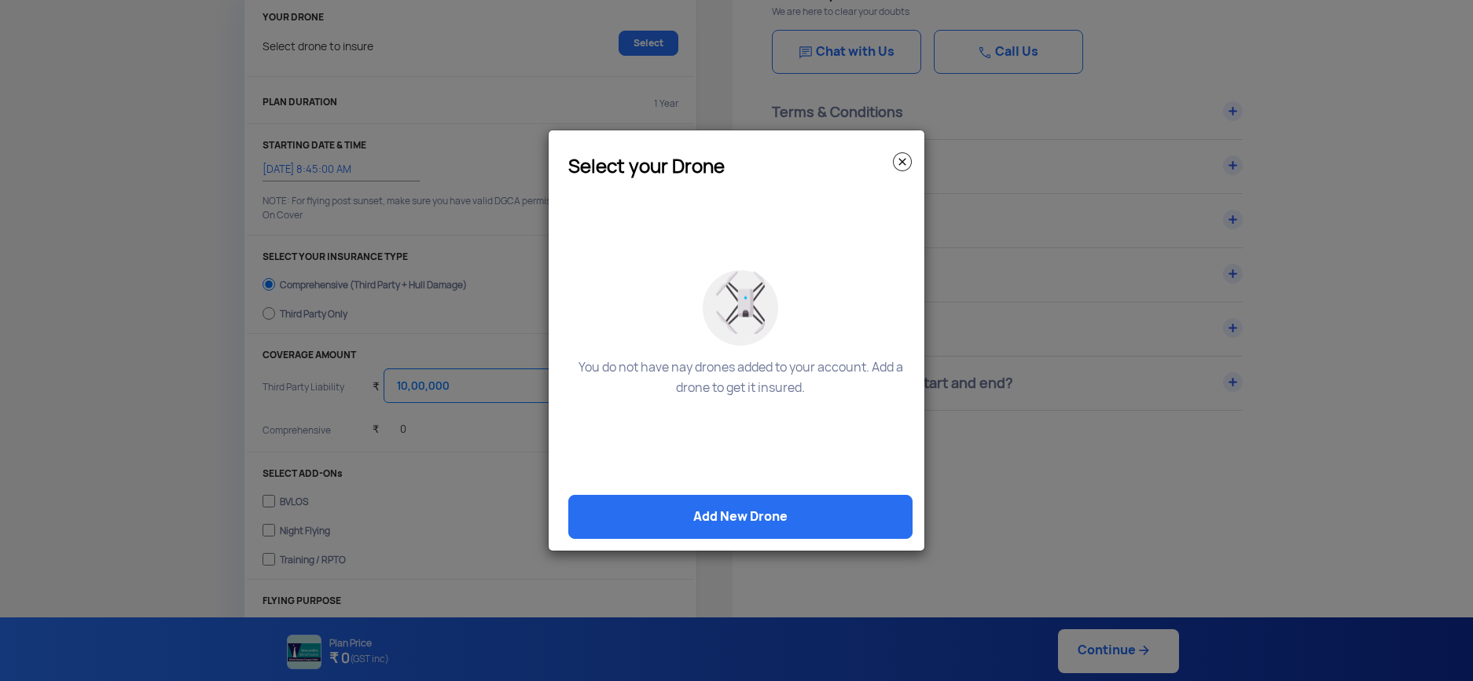
click at [901, 159] on img at bounding box center [902, 161] width 19 height 19
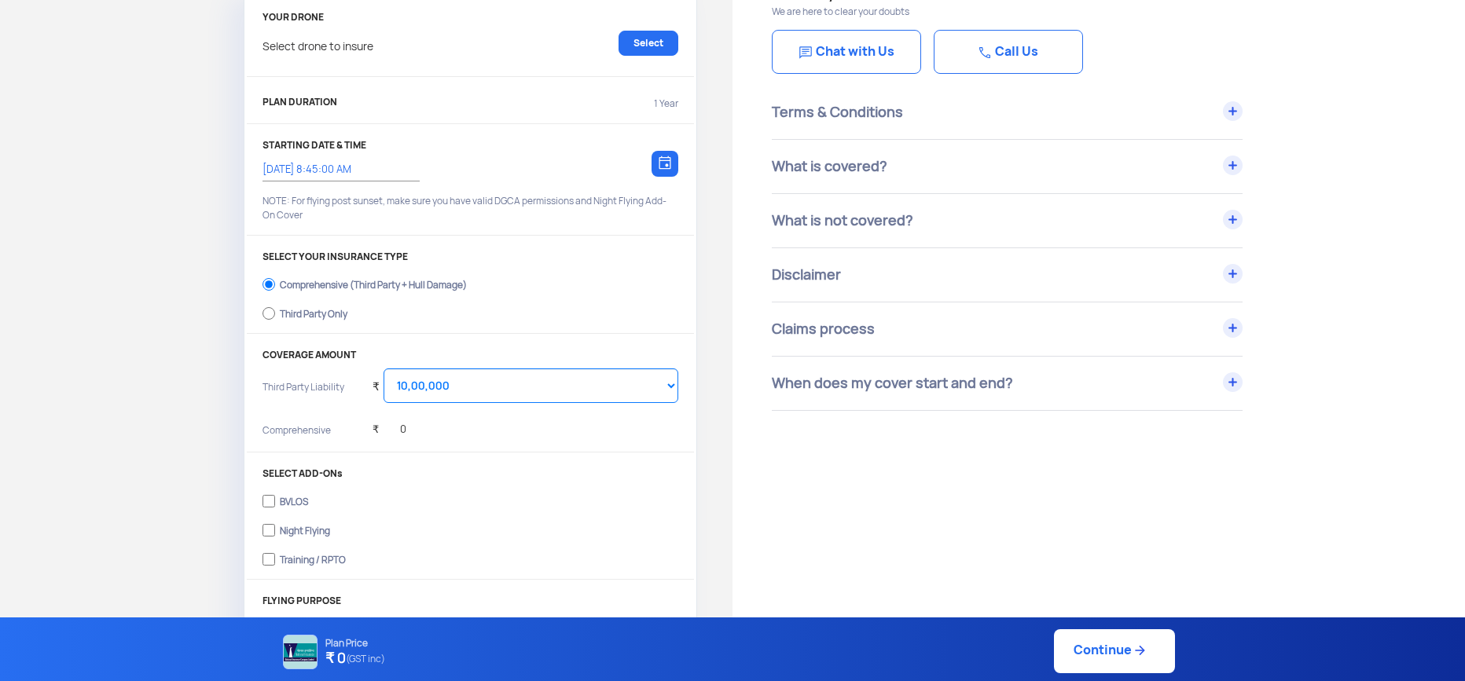
scroll to position [0, 0]
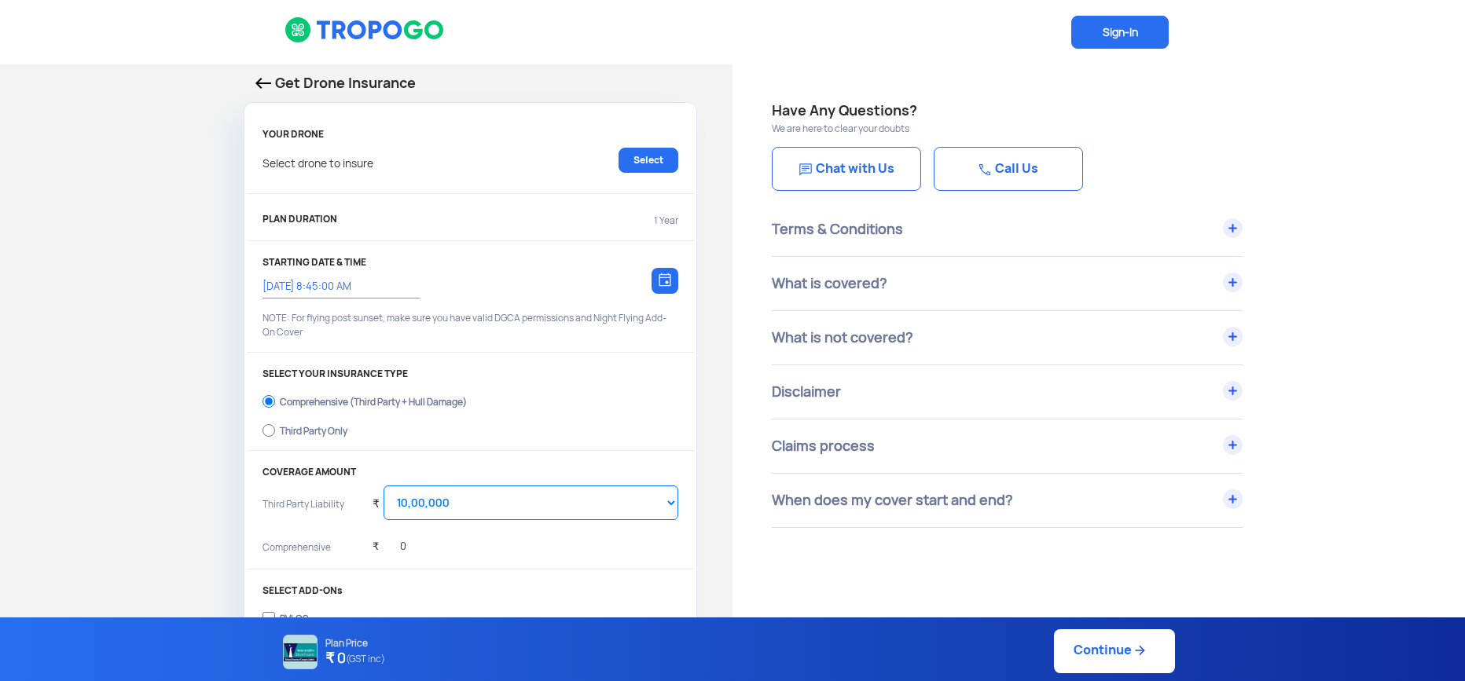
click at [712, 405] on div "Get Drone Insurance YOUR DRONE Select drone to insure Select PLAN DURATION 1 Ye…" at bounding box center [366, 469] width 732 height 810
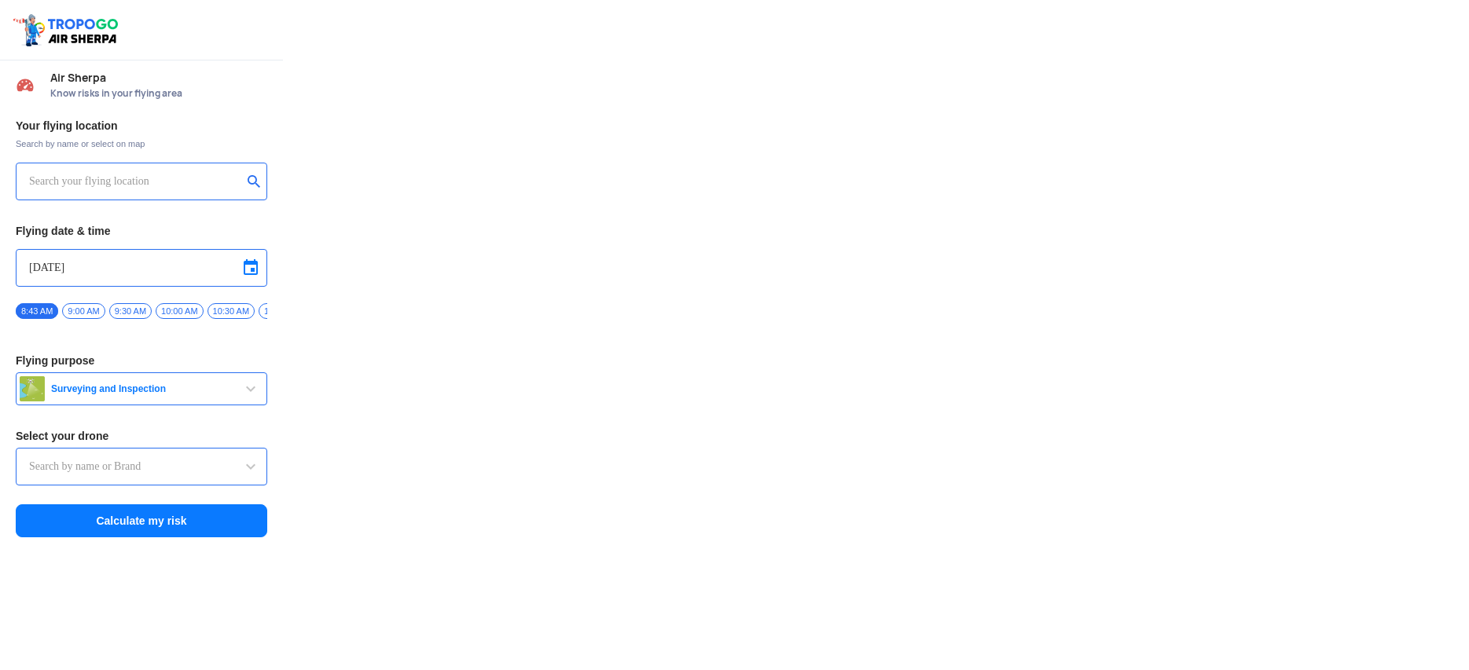
type input "Aquila X2"
